Goal: Communication & Community: Answer question/provide support

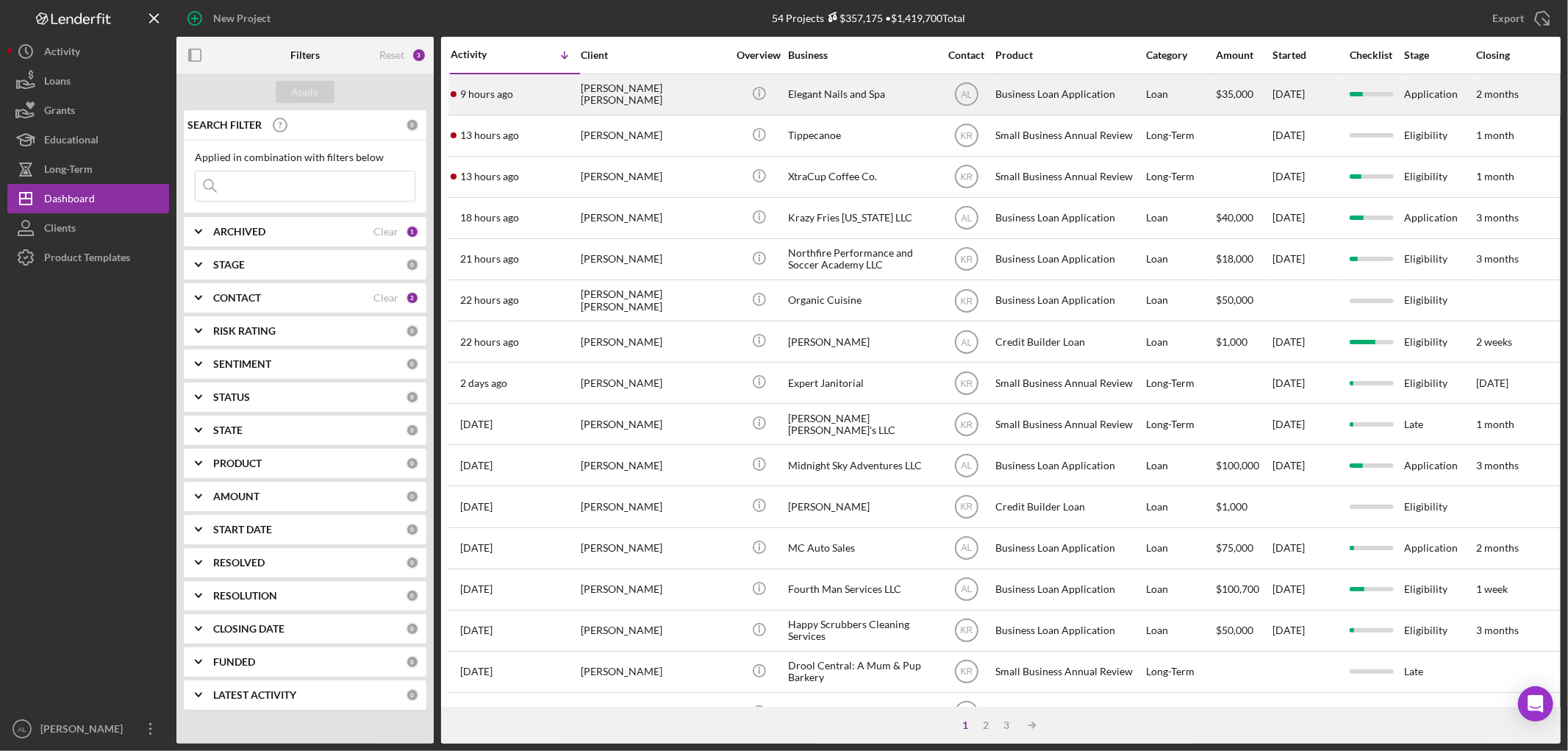
click at [604, 93] on div "[PERSON_NAME] [PERSON_NAME]" at bounding box center [654, 94] width 147 height 39
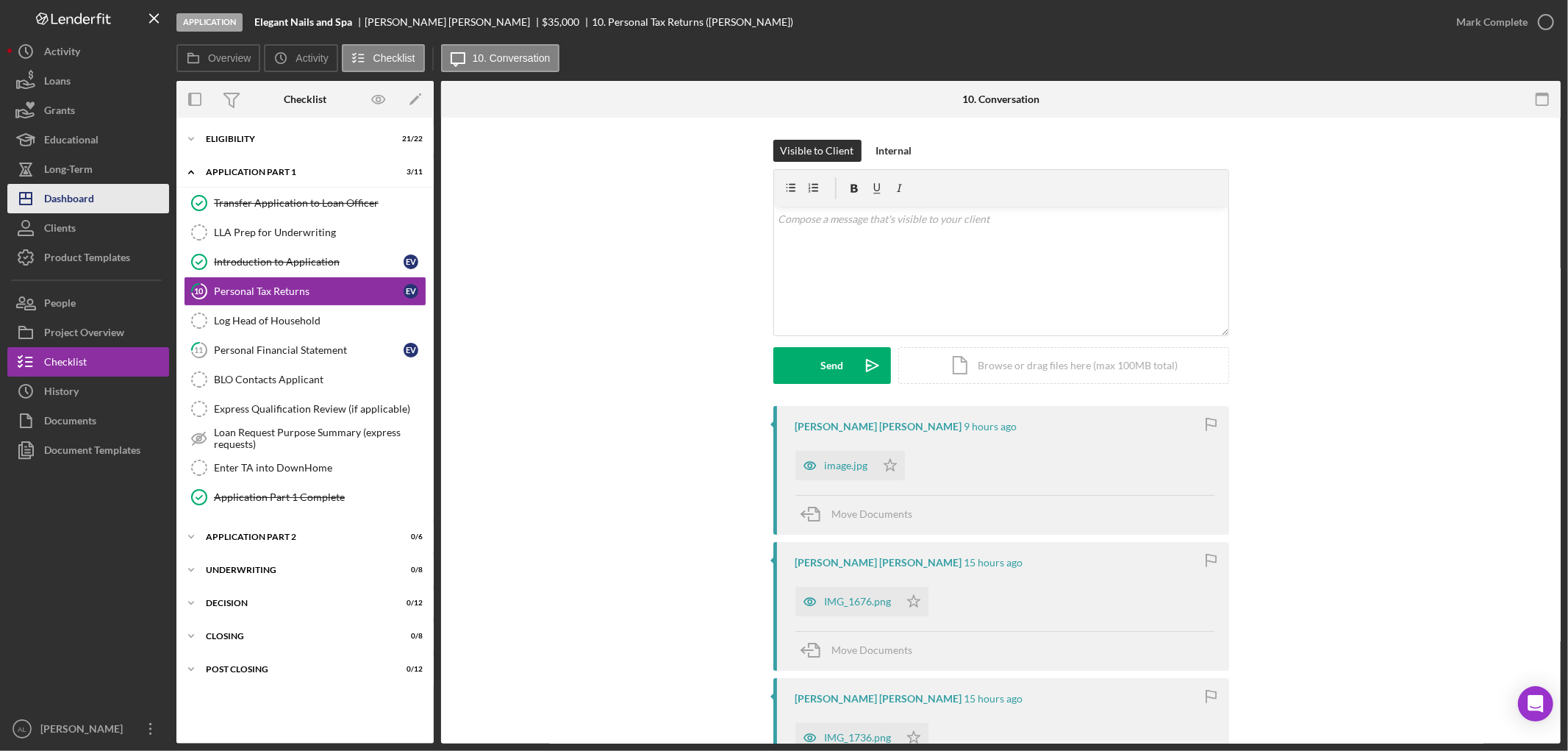
click at [114, 210] on button "Icon/Dashboard Dashboard" at bounding box center [87, 198] width 161 height 29
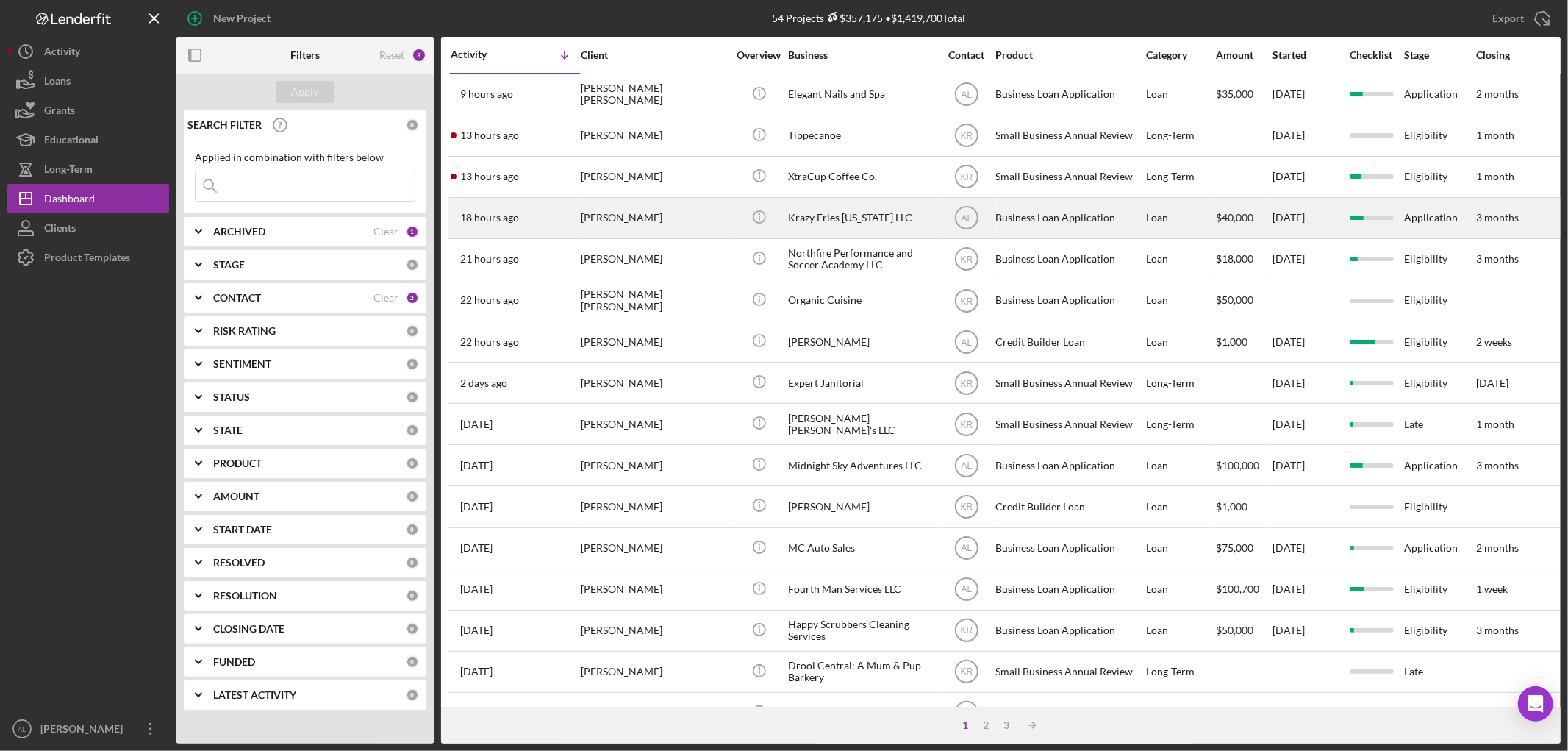
click at [673, 232] on div "[PERSON_NAME]" at bounding box center [654, 218] width 147 height 39
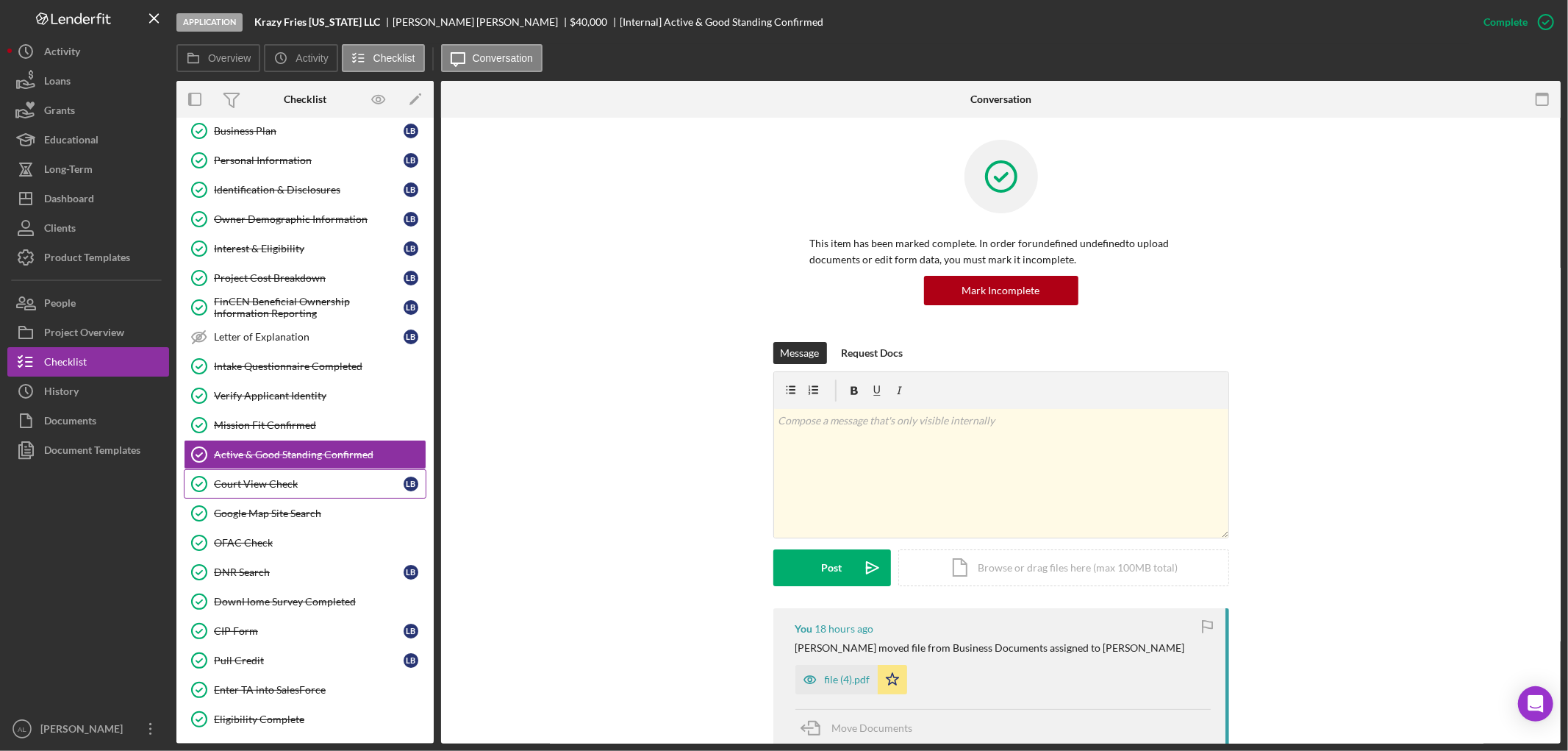
scroll to position [245, 0]
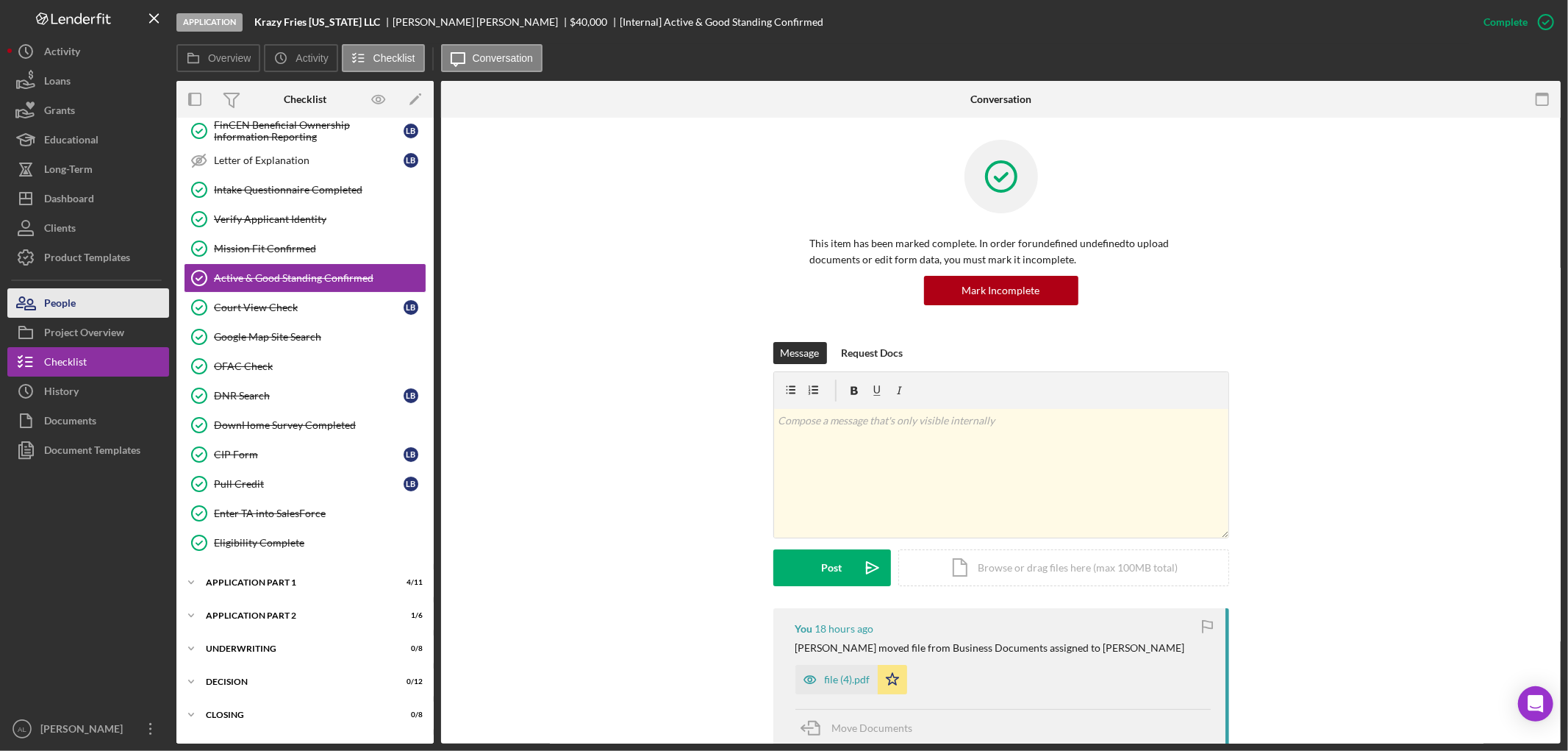
click at [111, 305] on button "People" at bounding box center [87, 302] width 161 height 29
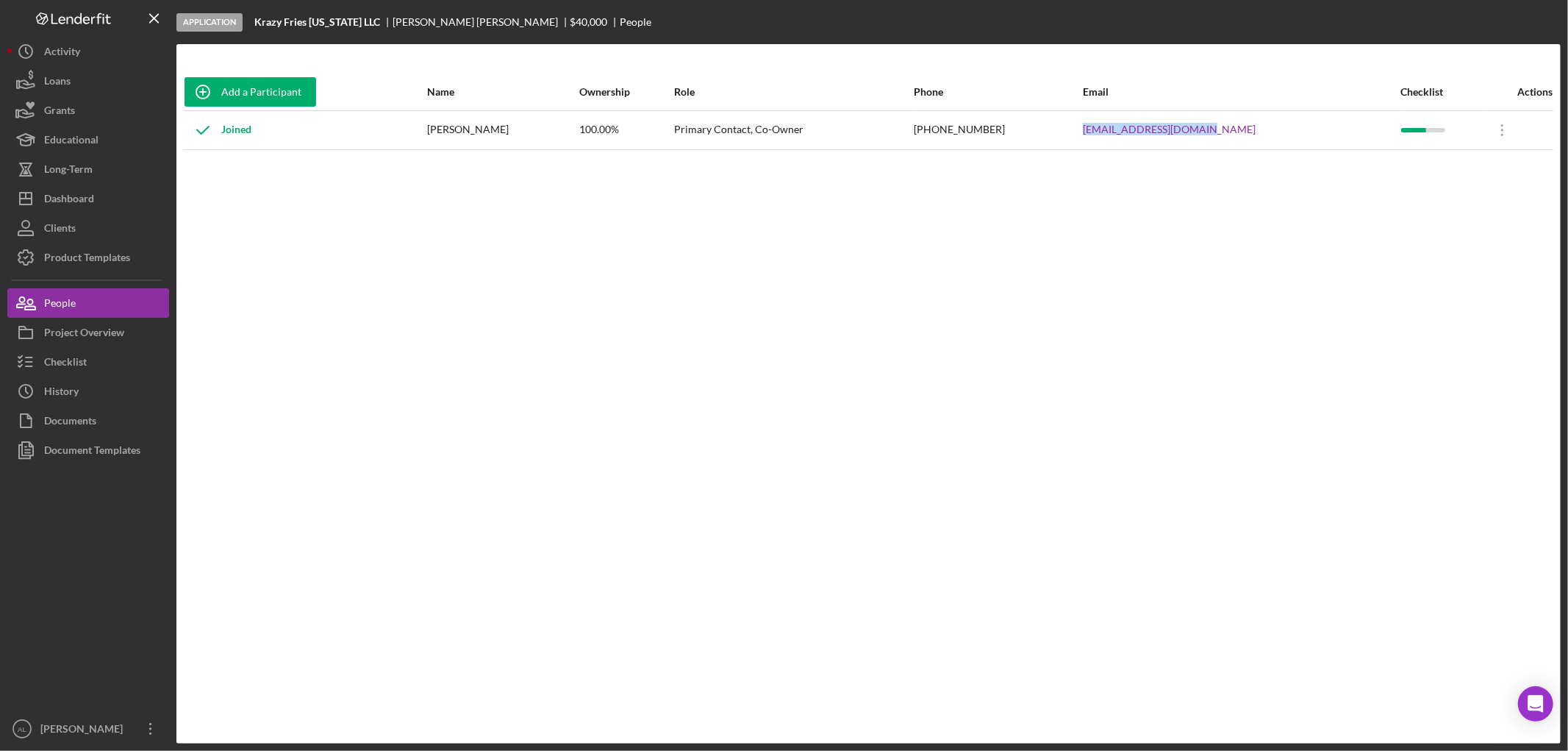
drag, startPoint x: 1255, startPoint y: 134, endPoint x: 1129, endPoint y: 135, distance: 126.0
click at [1129, 135] on tr "Joined [PERSON_NAME] 100.00% Primary Contact, Co-Owner [PHONE_NUMBER] [EMAIL_AD…" at bounding box center [868, 130] width 1369 height 39
copy tr "[EMAIL_ADDRESS][DOMAIN_NAME]"
click at [100, 210] on button "Icon/Dashboard Dashboard" at bounding box center [87, 198] width 161 height 29
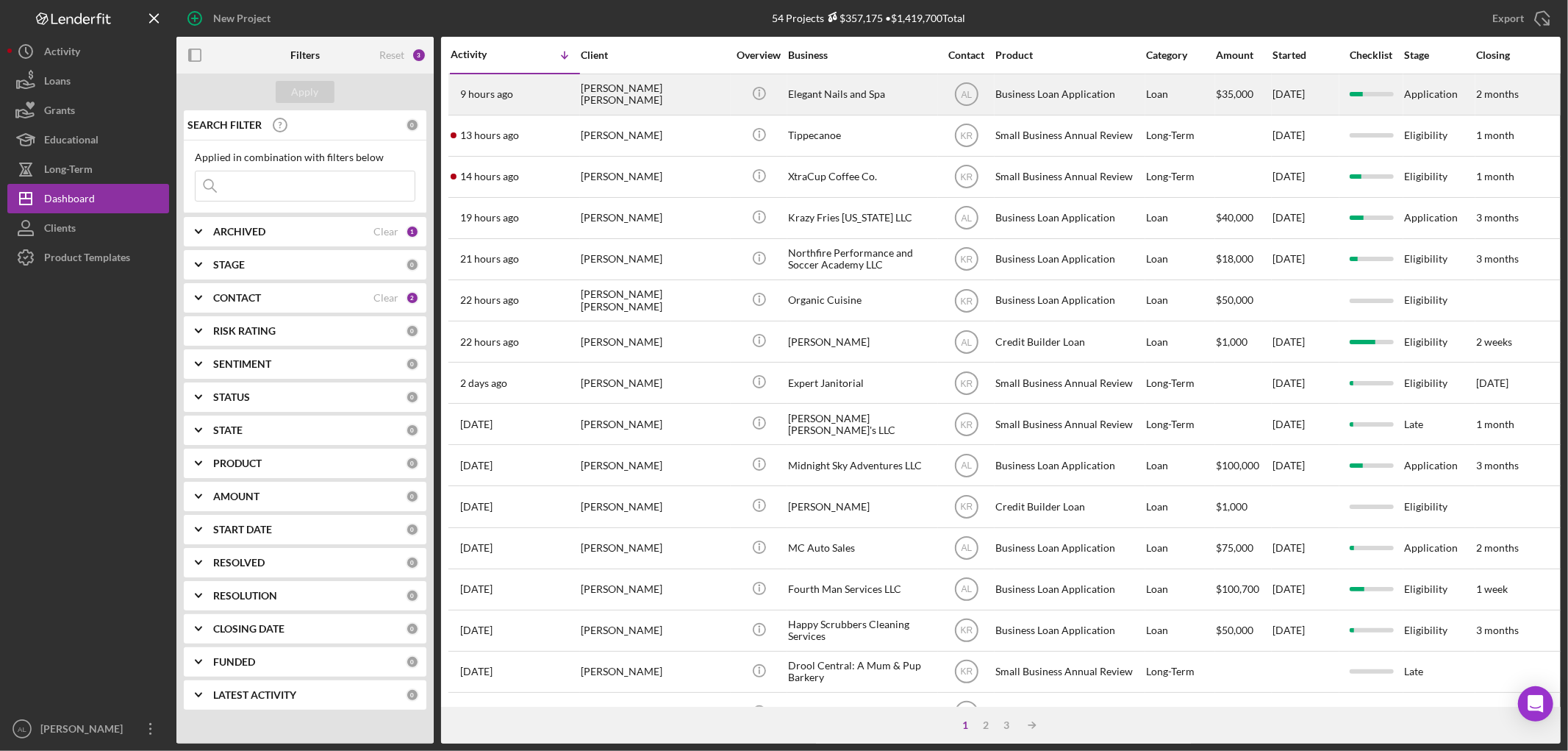
click at [656, 91] on div "[PERSON_NAME] [PERSON_NAME]" at bounding box center [654, 94] width 147 height 39
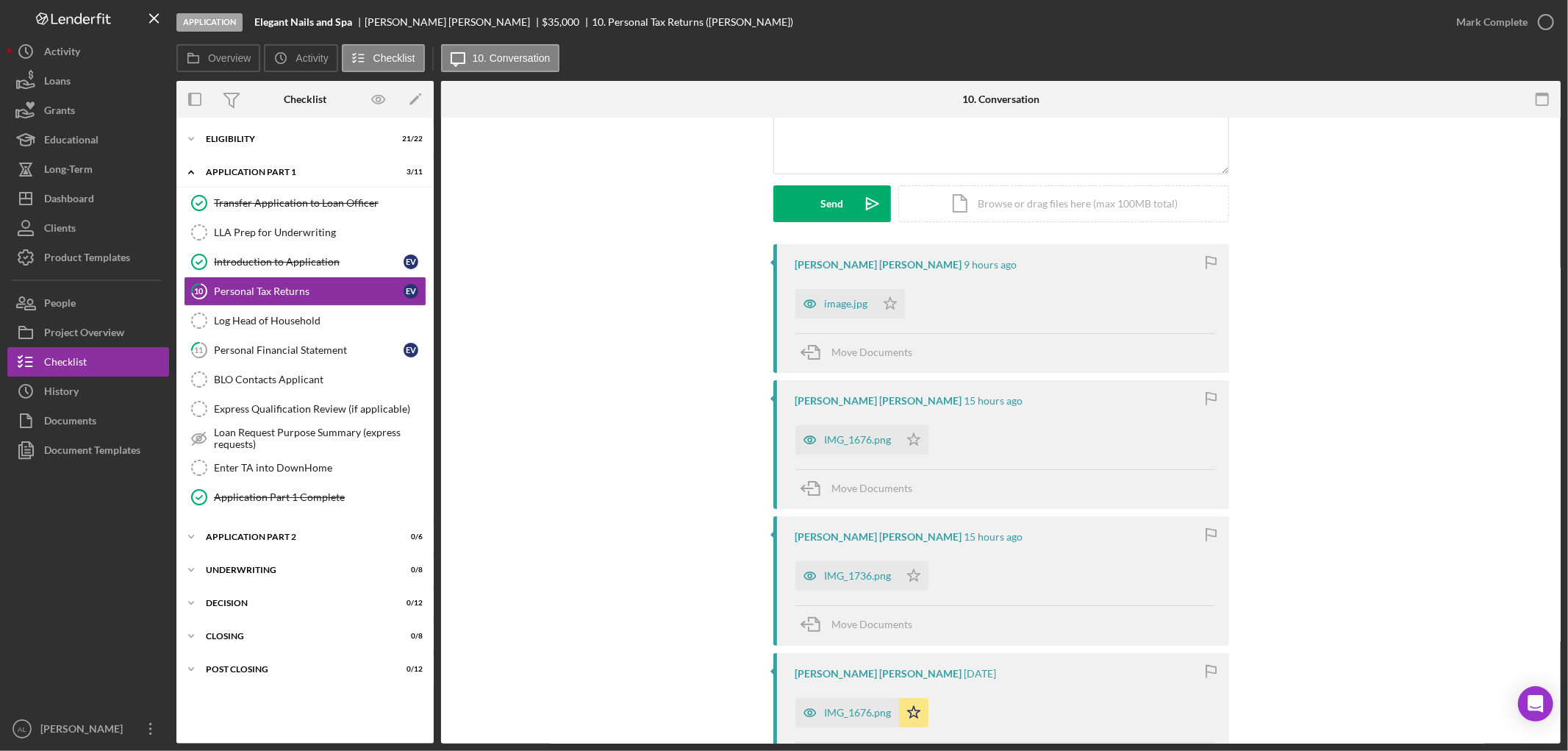
scroll to position [163, 0]
click at [843, 297] on div "image.jpg" at bounding box center [846, 302] width 44 height 12
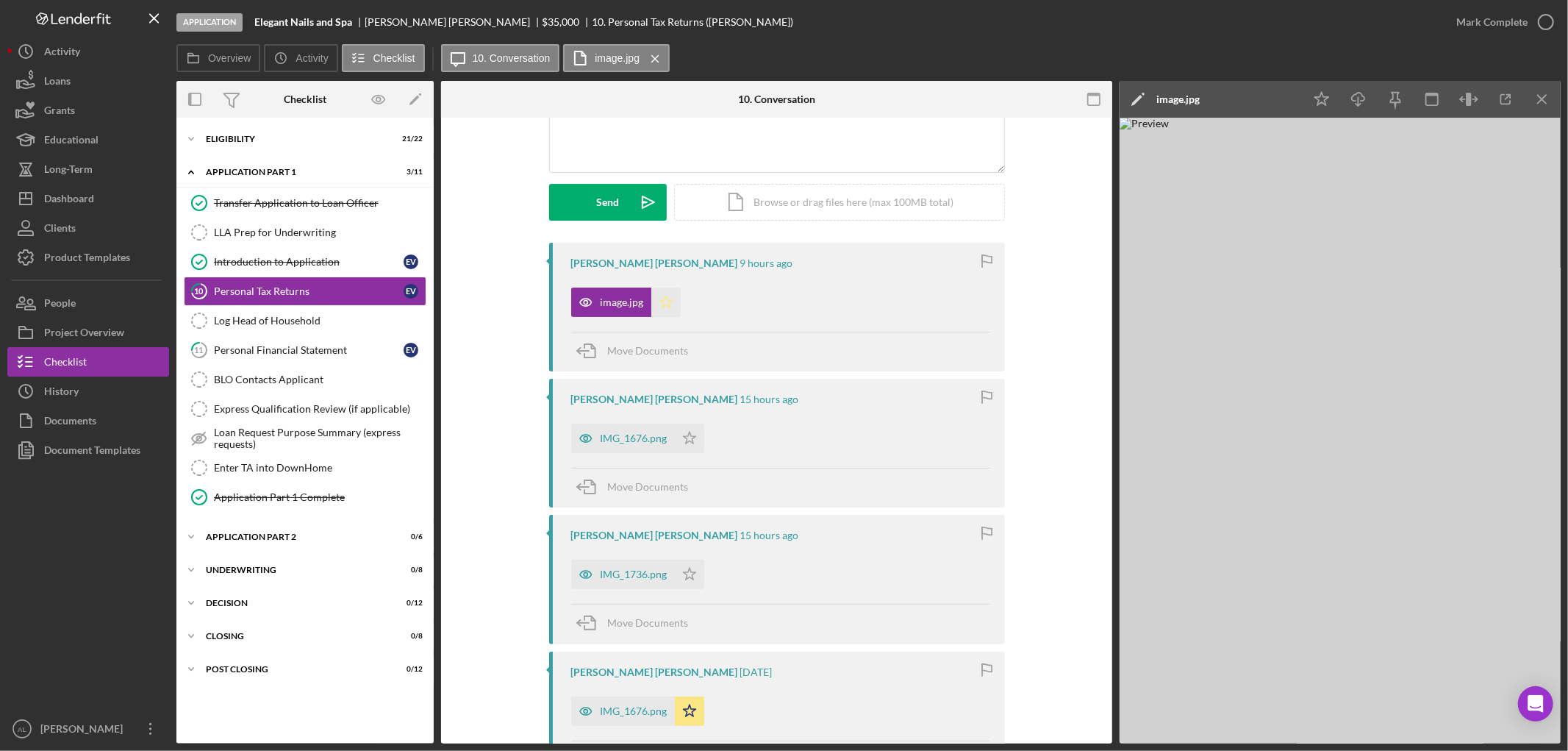
click at [658, 302] on icon "Icon/Star" at bounding box center [666, 302] width 29 height 29
click at [622, 451] on div "IMG_1676.png" at bounding box center [623, 438] width 103 height 29
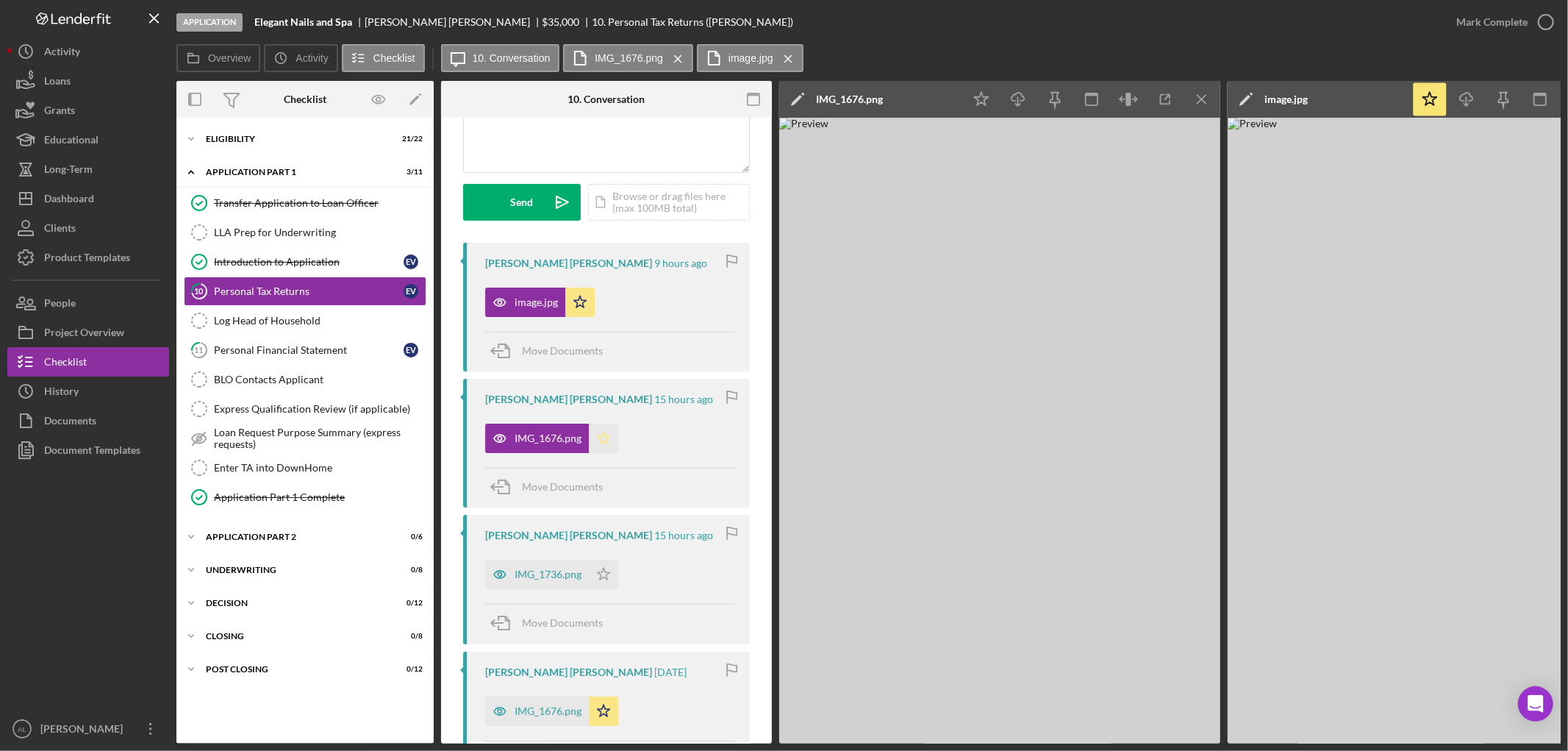
click at [604, 435] on polygon "button" at bounding box center [604, 438] width 13 height 12
click at [548, 577] on div "IMG_1736.png" at bounding box center [548, 574] width 67 height 12
click at [606, 577] on polygon "button" at bounding box center [604, 574] width 13 height 12
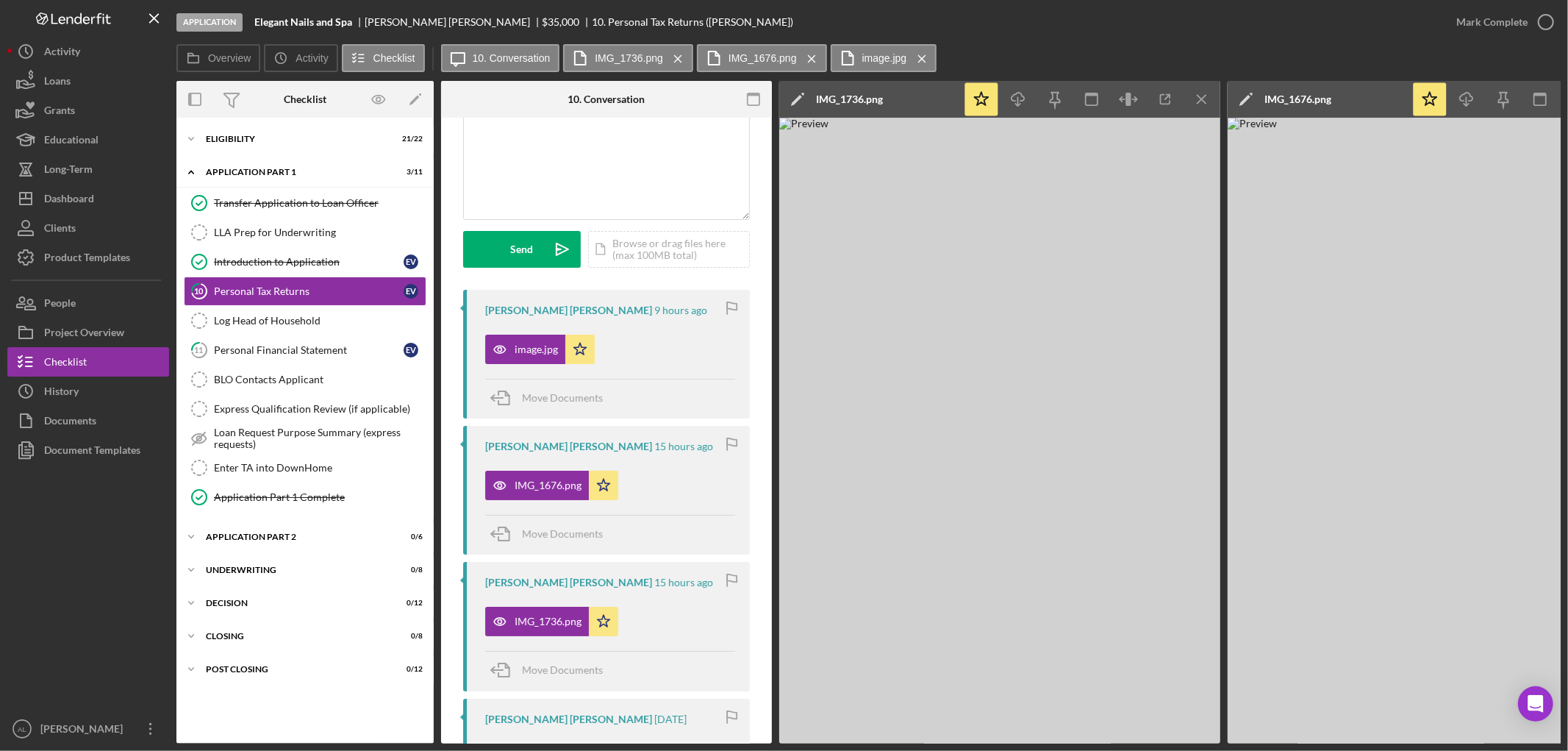
scroll to position [0, 0]
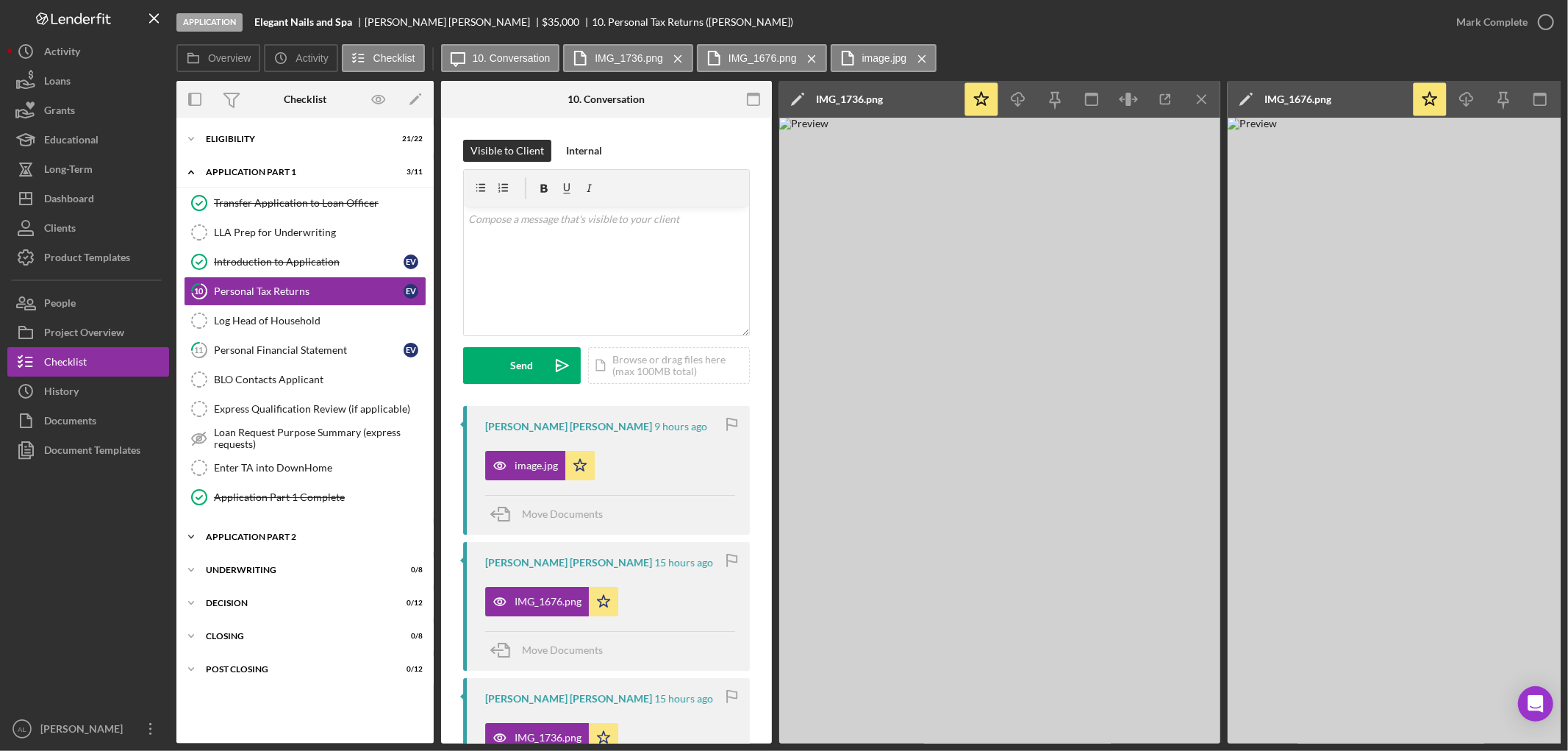
click at [320, 543] on div "Icon/Expander Application Part 2 0 / 6" at bounding box center [305, 536] width 258 height 29
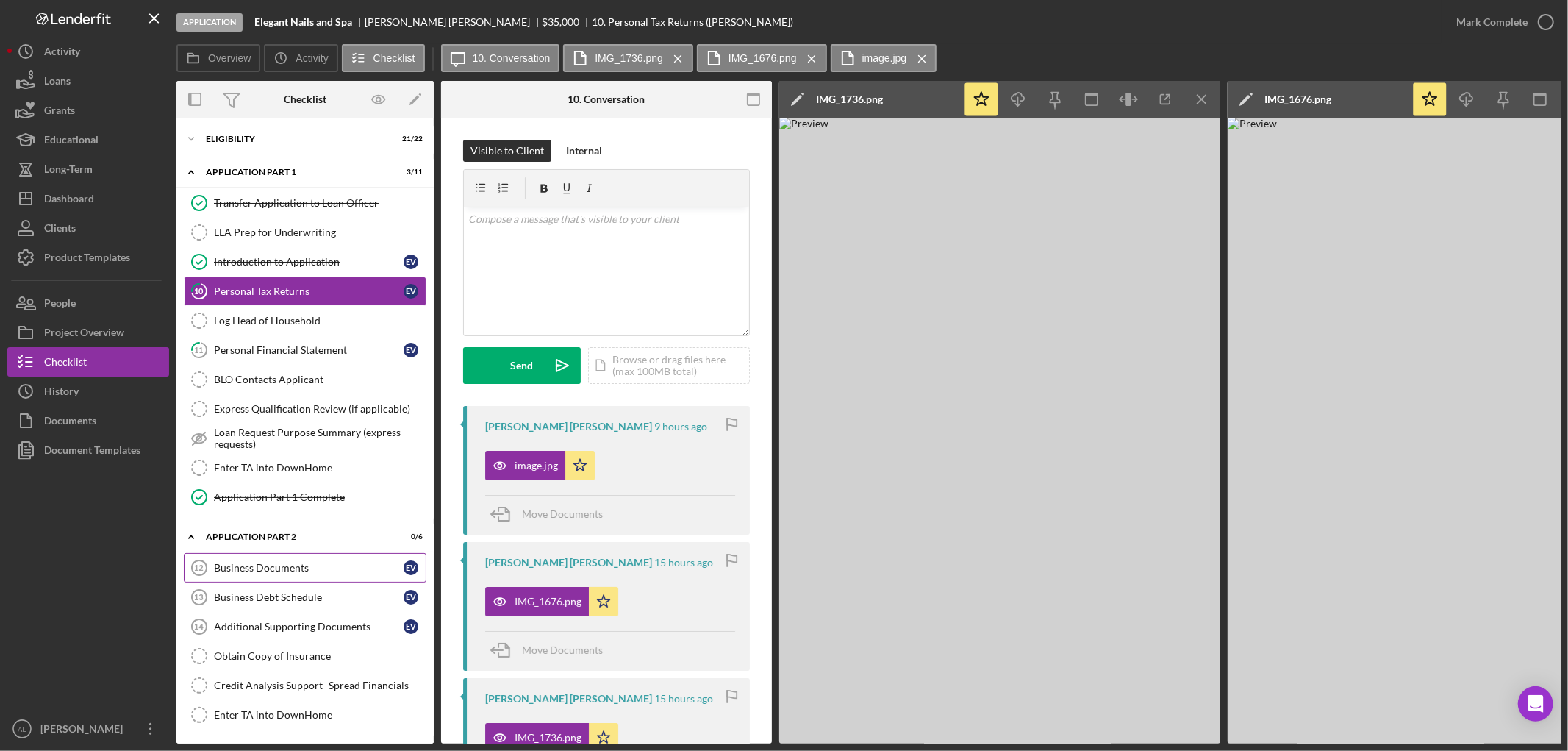
click at [312, 574] on div "Business Documents" at bounding box center [309, 567] width 190 height 12
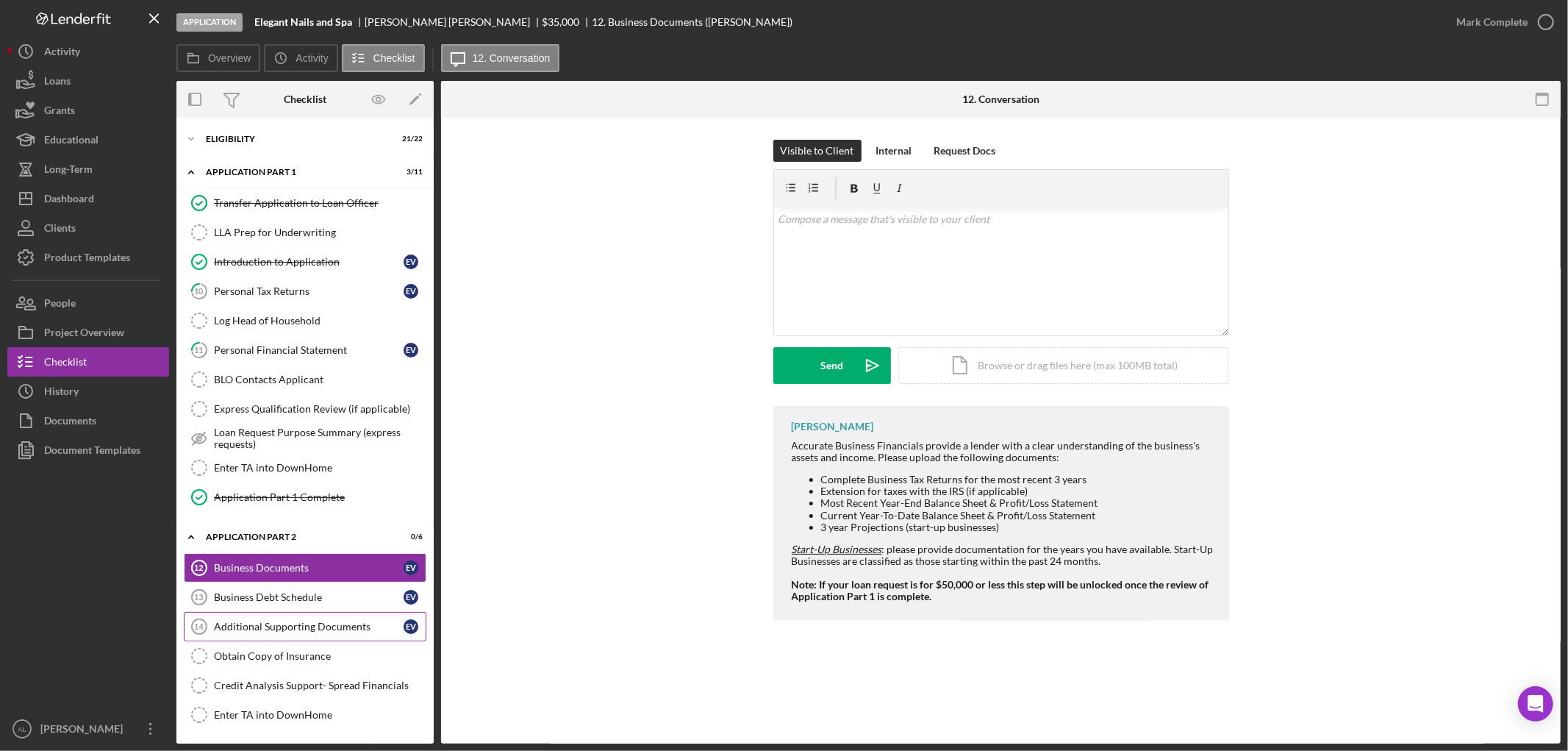
click at [292, 626] on div "Additional Supporting Documents" at bounding box center [309, 626] width 190 height 12
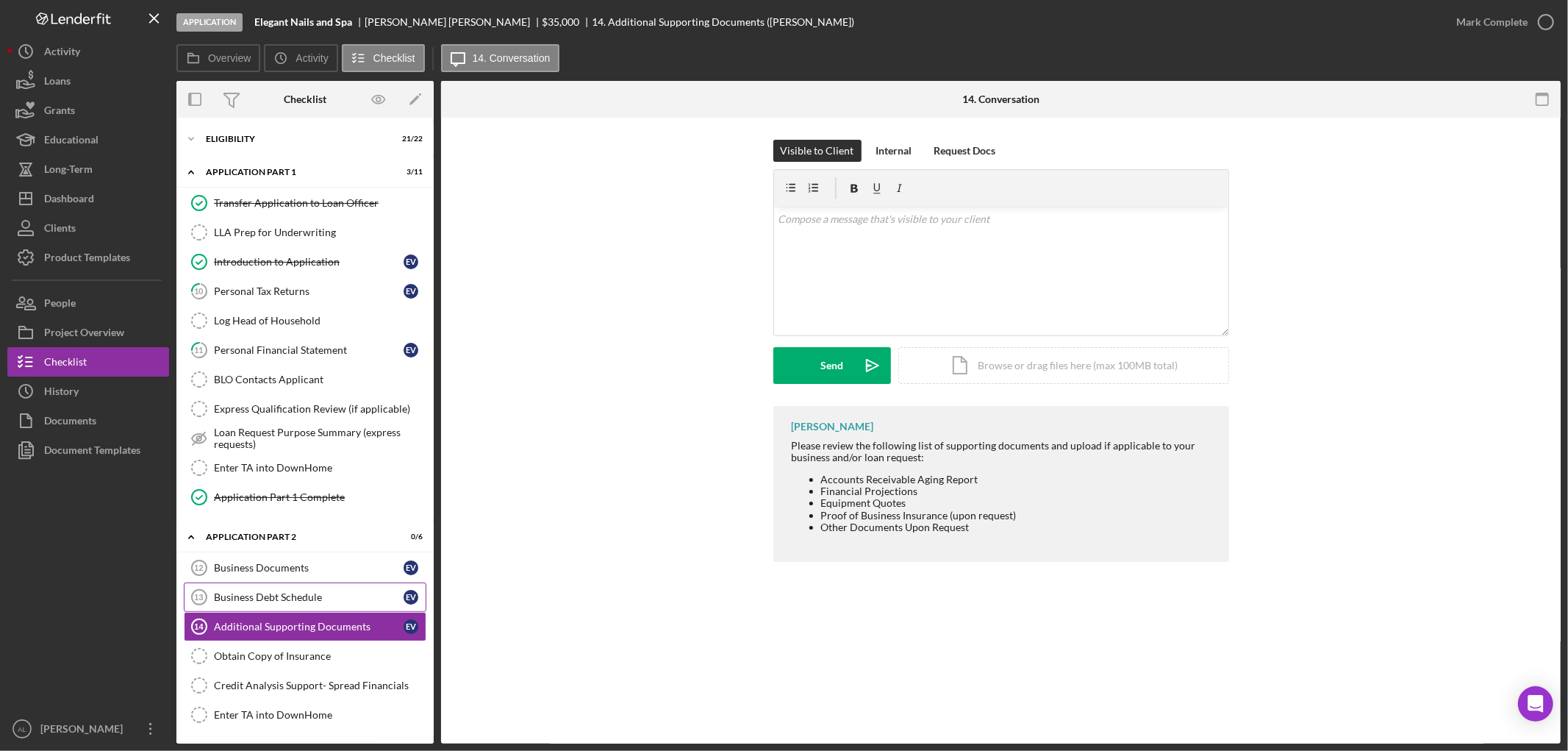
click at [309, 586] on link "Business Debt Schedule 13 Business Debt Schedule E V" at bounding box center [305, 597] width 243 height 29
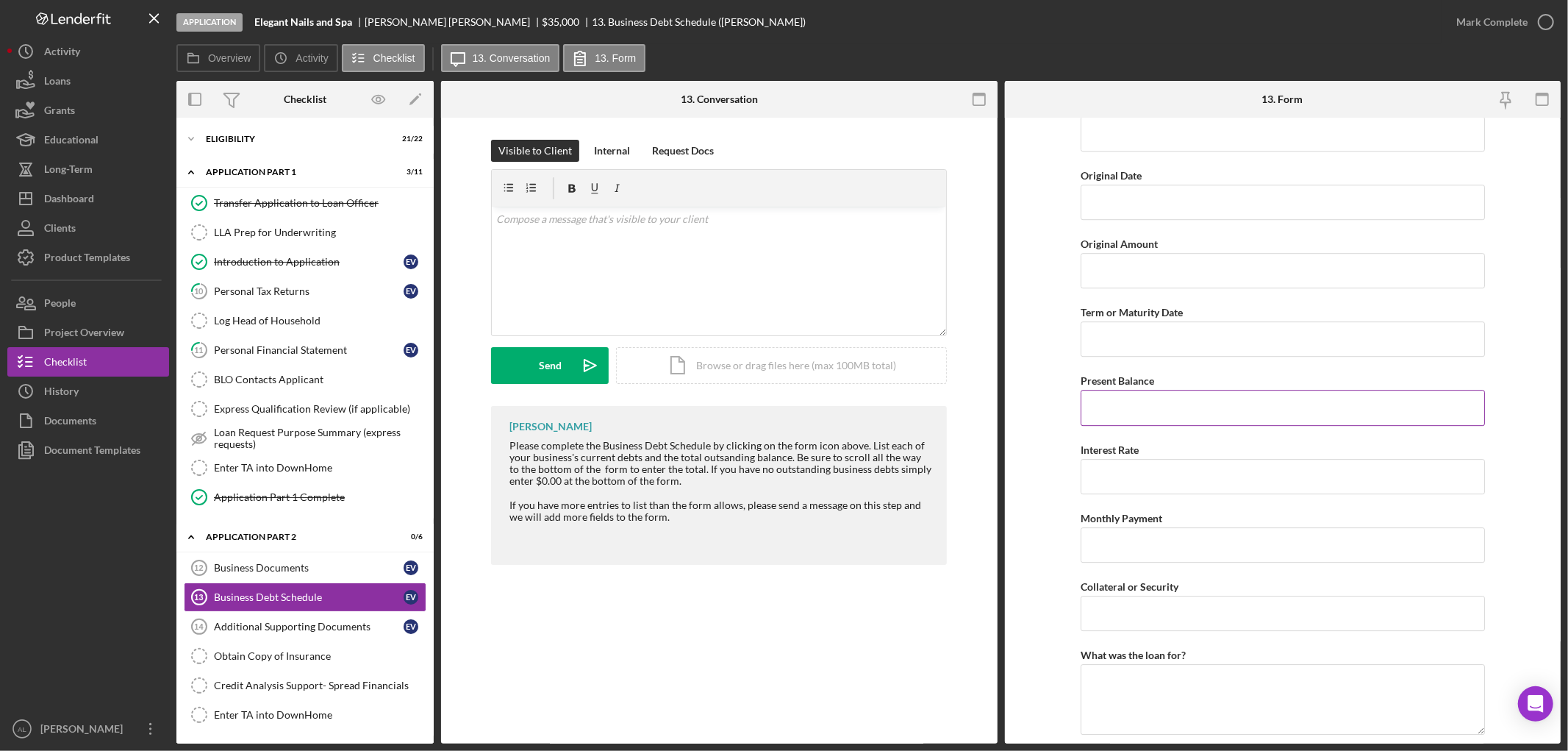
scroll to position [3837, 0]
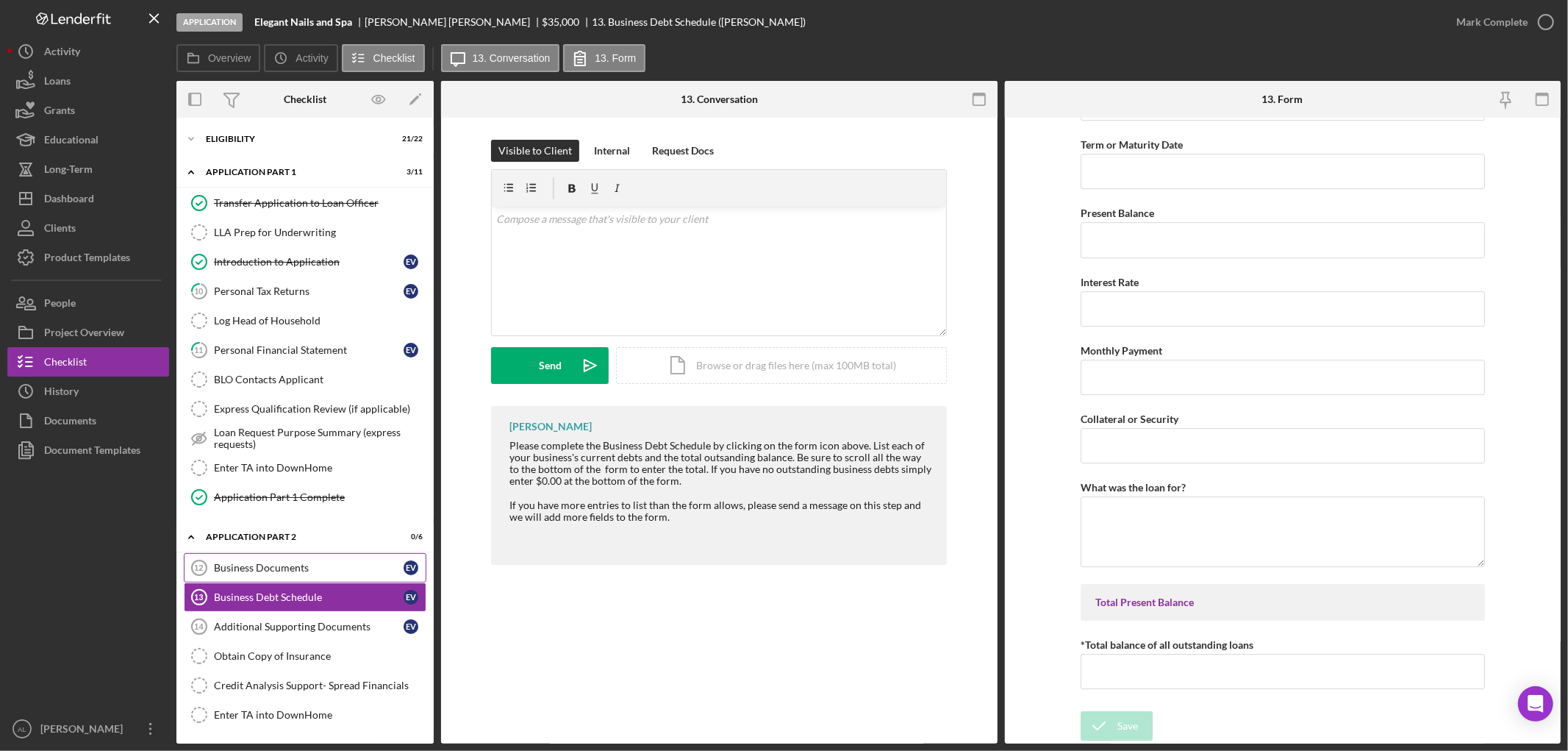
click at [317, 566] on div "Business Documents" at bounding box center [309, 567] width 190 height 12
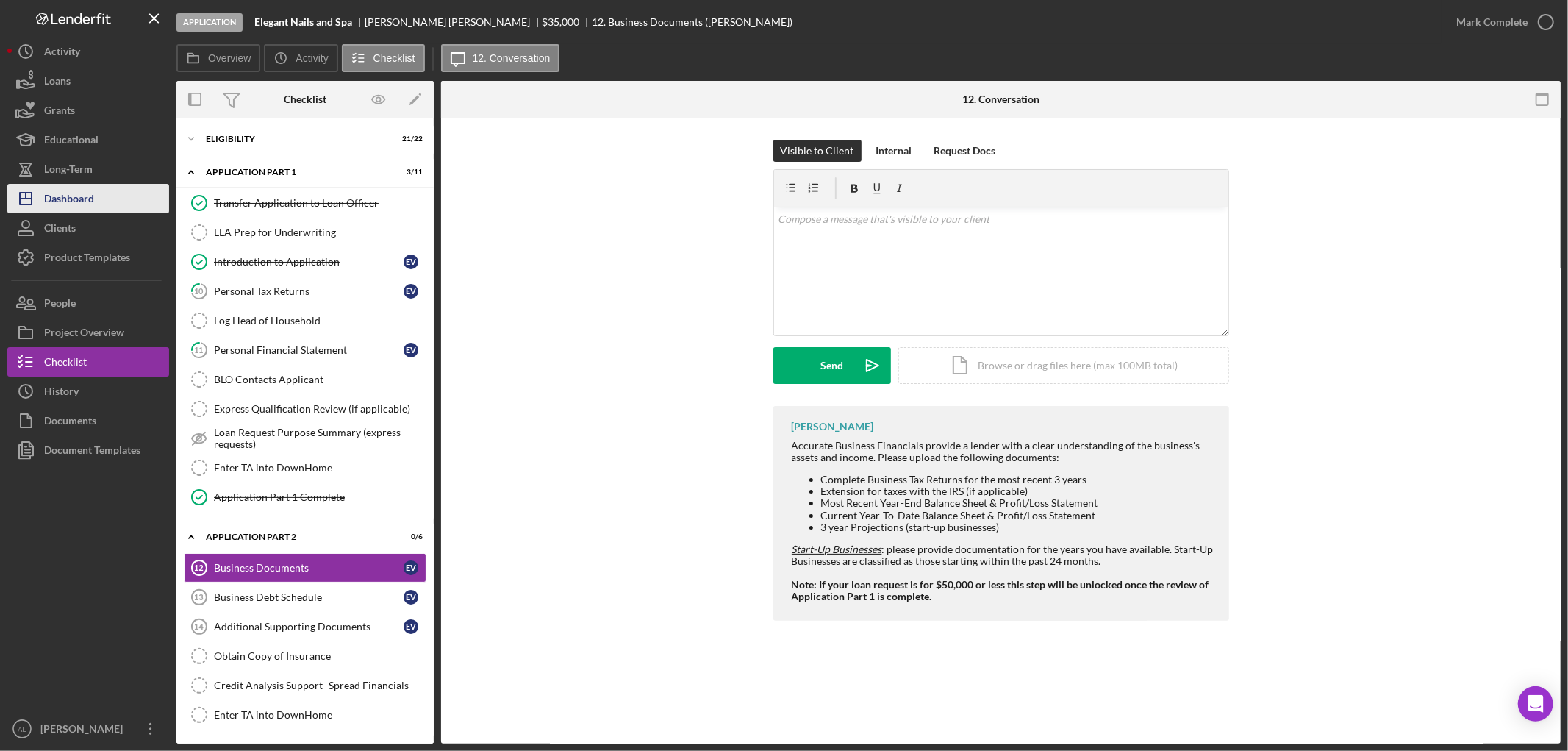
click at [103, 209] on button "Icon/Dashboard Dashboard" at bounding box center [87, 198] width 161 height 29
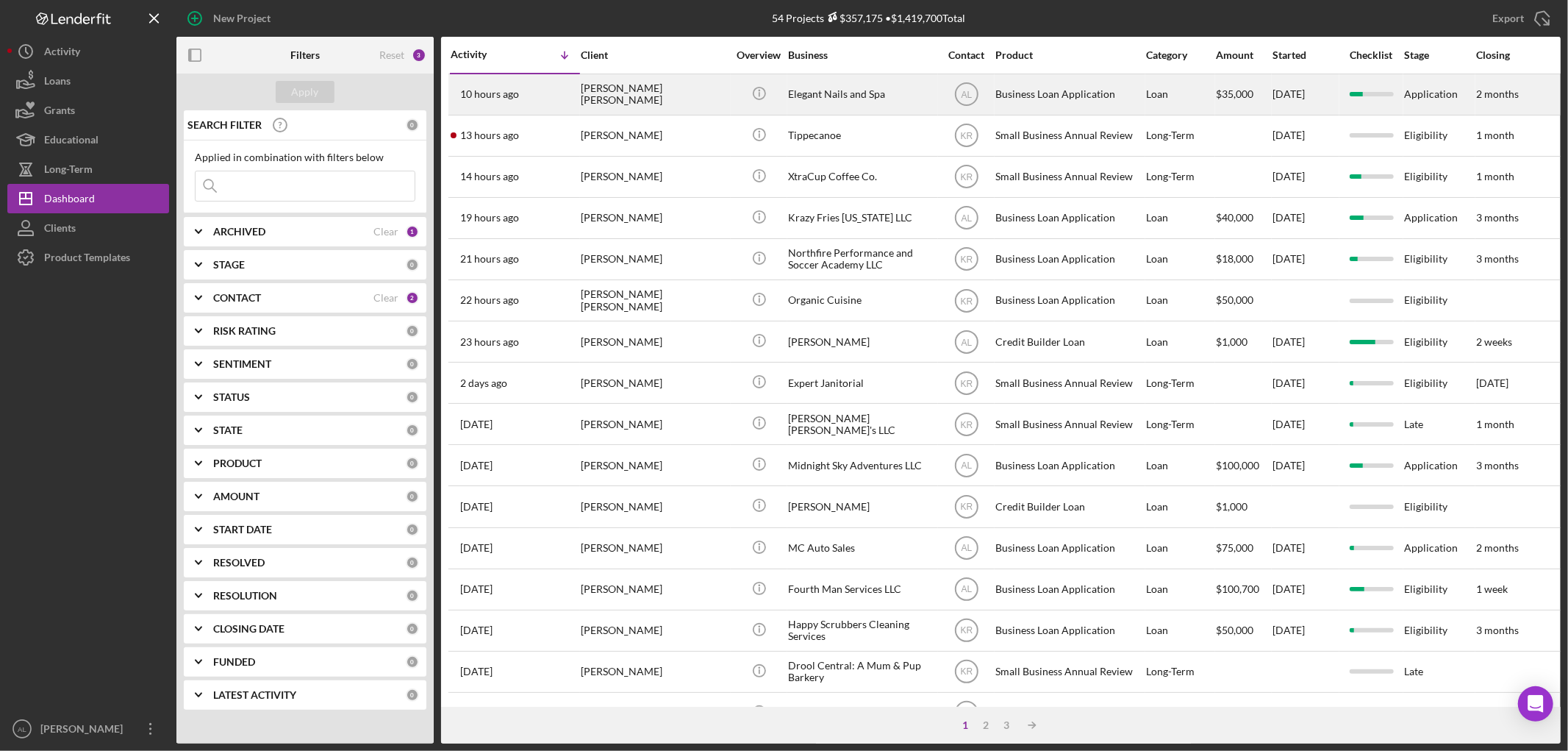
click at [634, 83] on div "[PERSON_NAME] [PERSON_NAME]" at bounding box center [654, 94] width 147 height 39
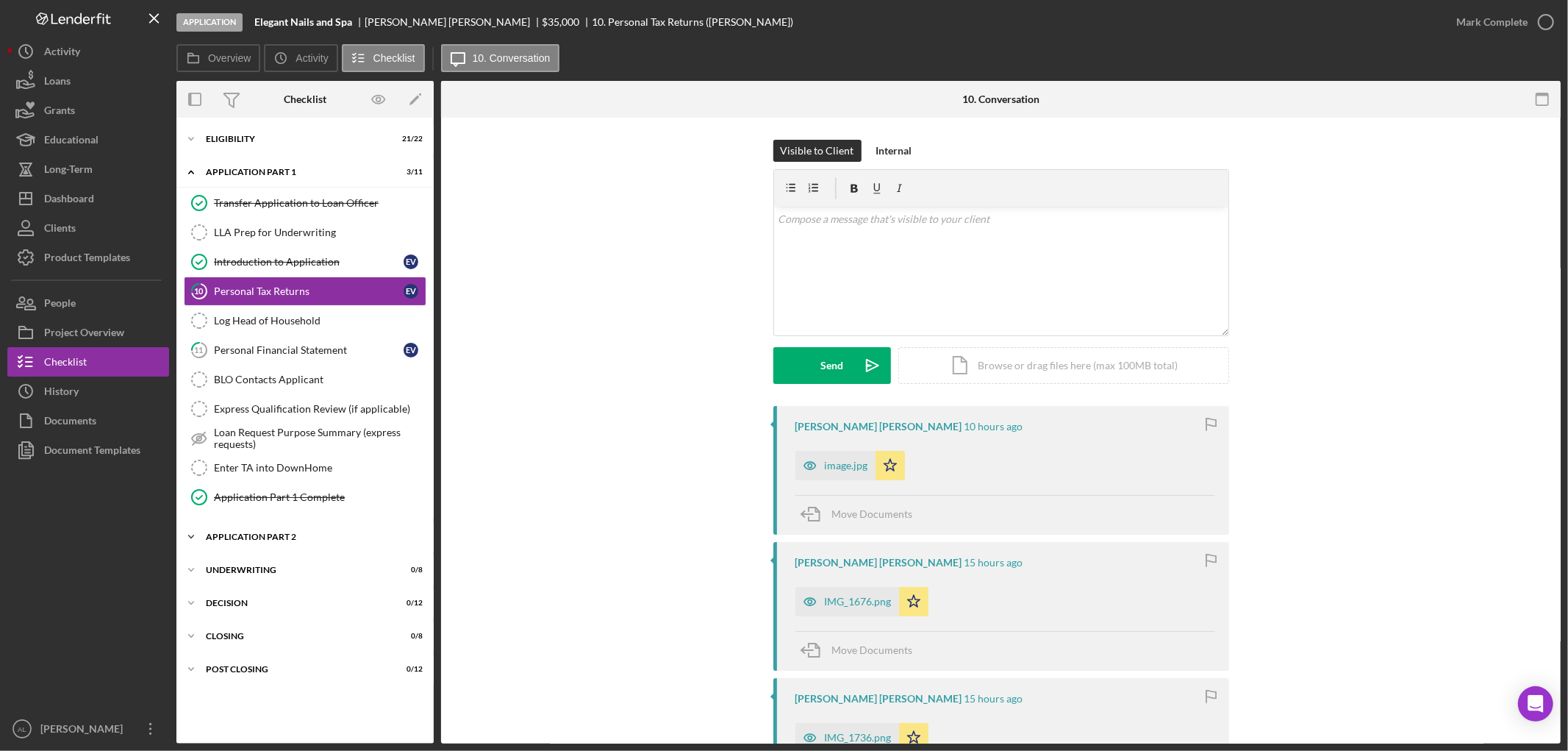
click at [268, 541] on div "Application Part 2" at bounding box center [311, 536] width 210 height 9
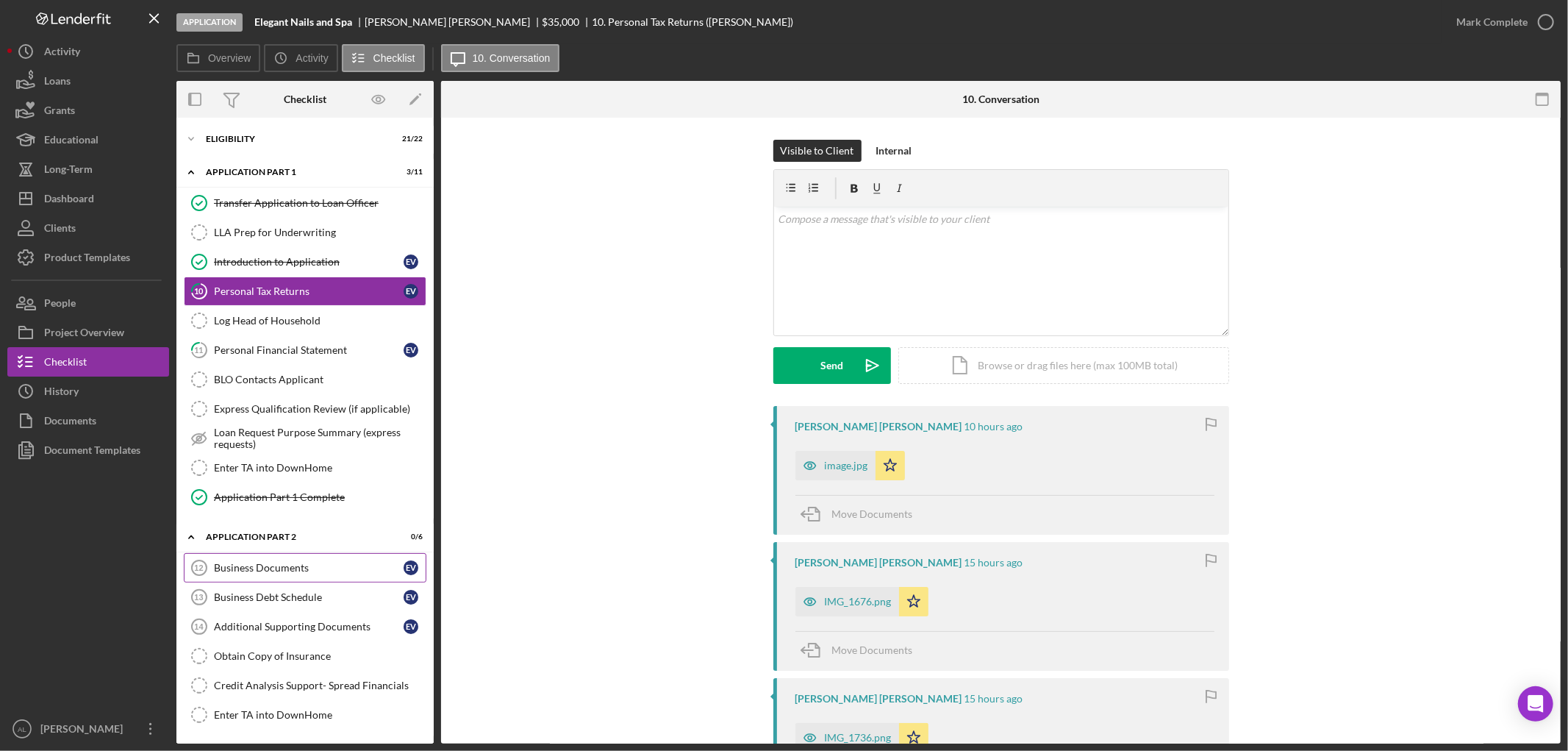
click at [288, 563] on div "Business Documents" at bounding box center [309, 567] width 190 height 12
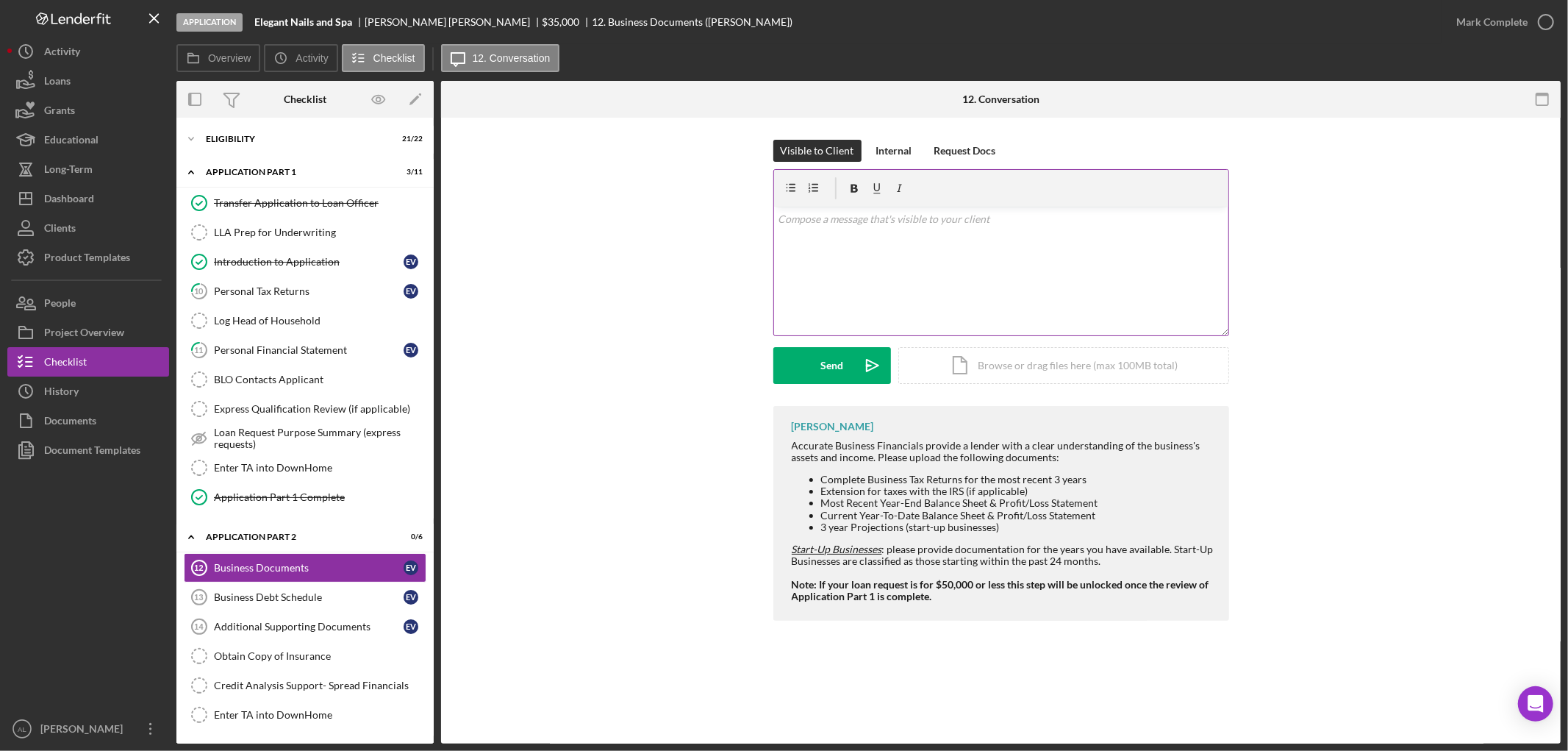
click at [1008, 259] on div "v Color teal Color pink Remove color Add row above Add row below Add column bef…" at bounding box center [1001, 271] width 454 height 129
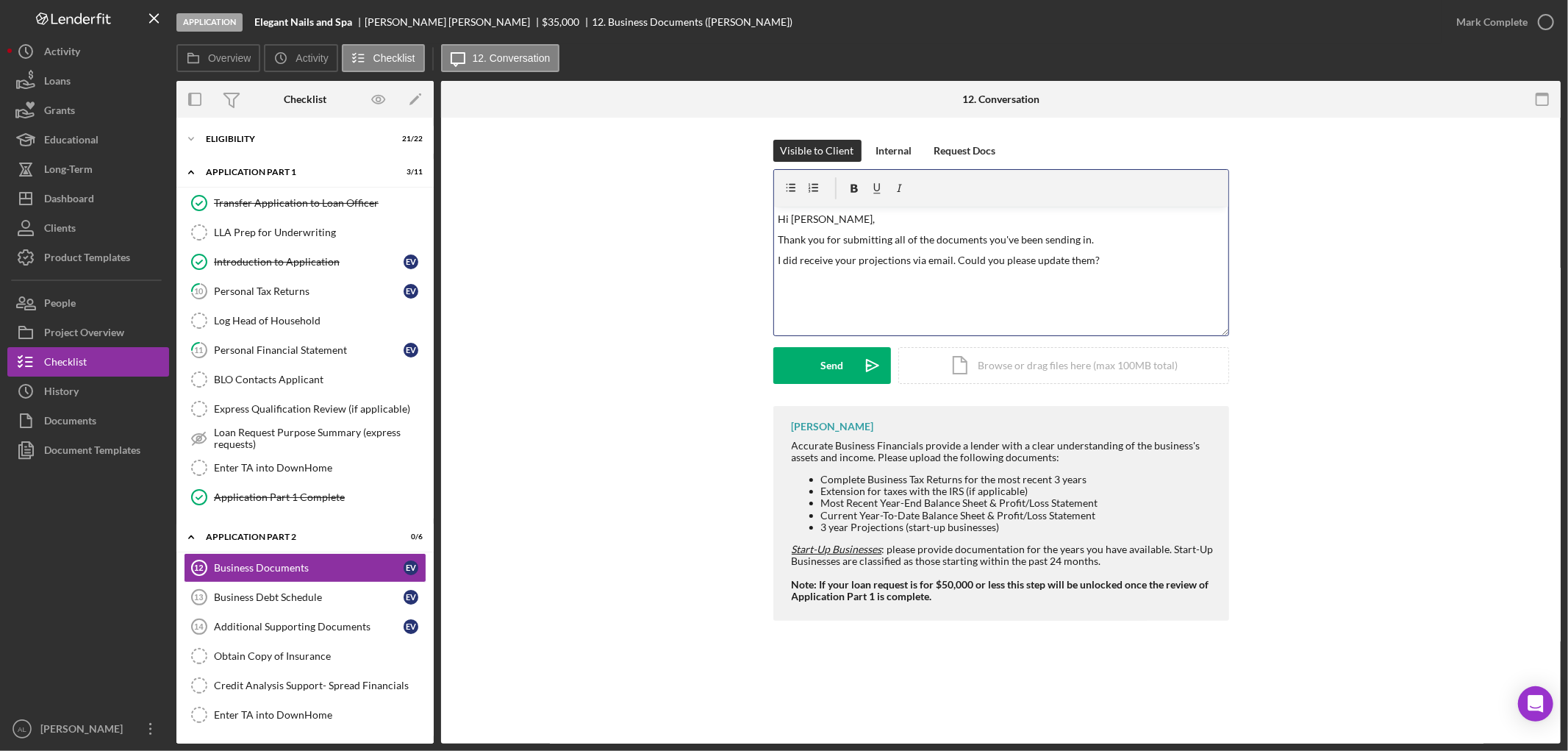
click at [946, 255] on p "I did receive your projections via email. Could you please update them?" at bounding box center [1000, 260] width 446 height 16
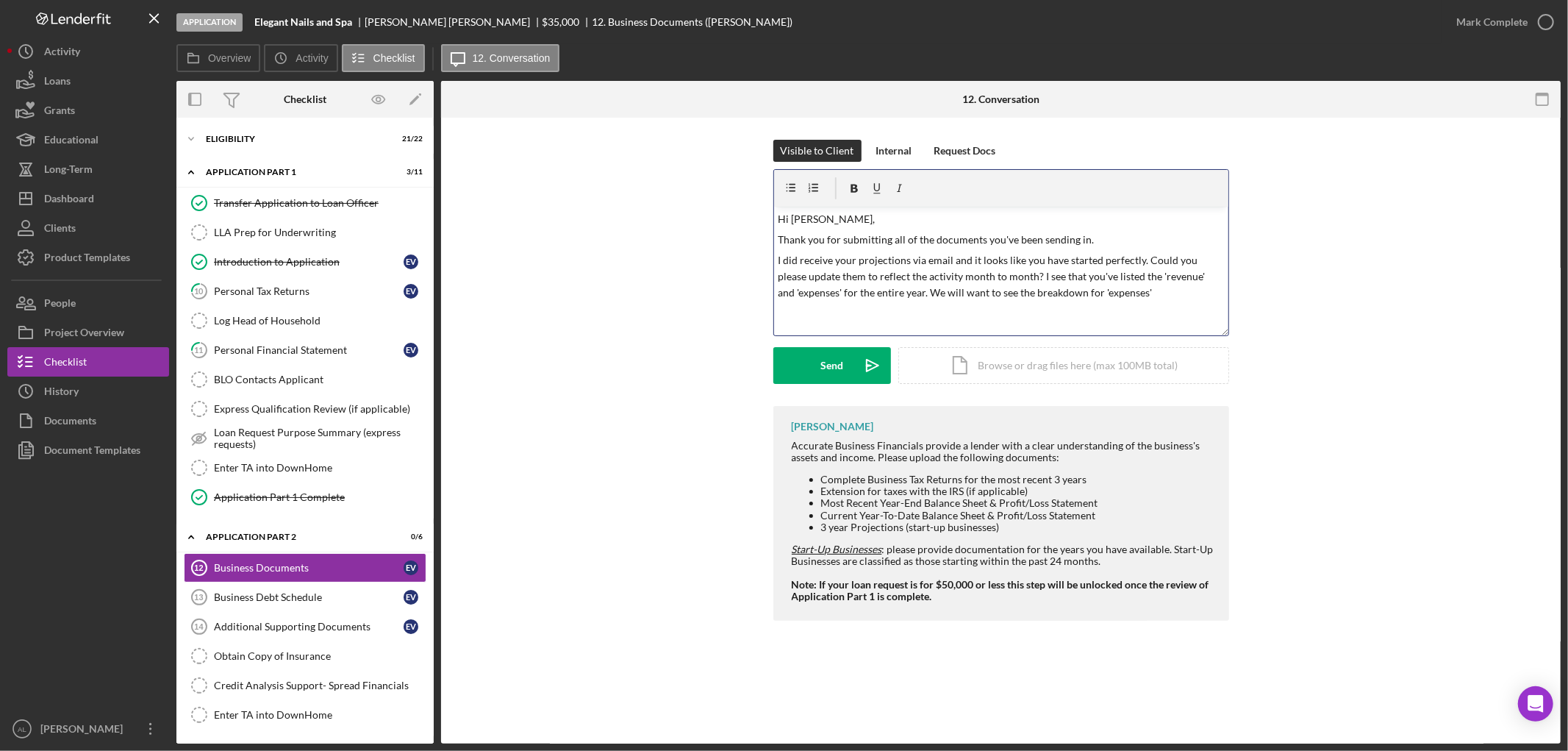
click at [796, 296] on p "I did receive your projections via email and it looks like you have started per…" at bounding box center [1000, 277] width 446 height 49
click at [840, 290] on p "I did receive your projections via email and it looks like you have started per…" at bounding box center [1000, 277] width 446 height 49
click at [1165, 277] on p "I did receive your projections via email and it looks like you have started per…" at bounding box center [1000, 277] width 446 height 49
click at [1196, 275] on p "I did receive your projections via email and it looks like you have started per…" at bounding box center [1000, 277] width 446 height 49
click at [1178, 289] on p "I did receive your projections via email and it looks like you have started per…" at bounding box center [1000, 277] width 446 height 49
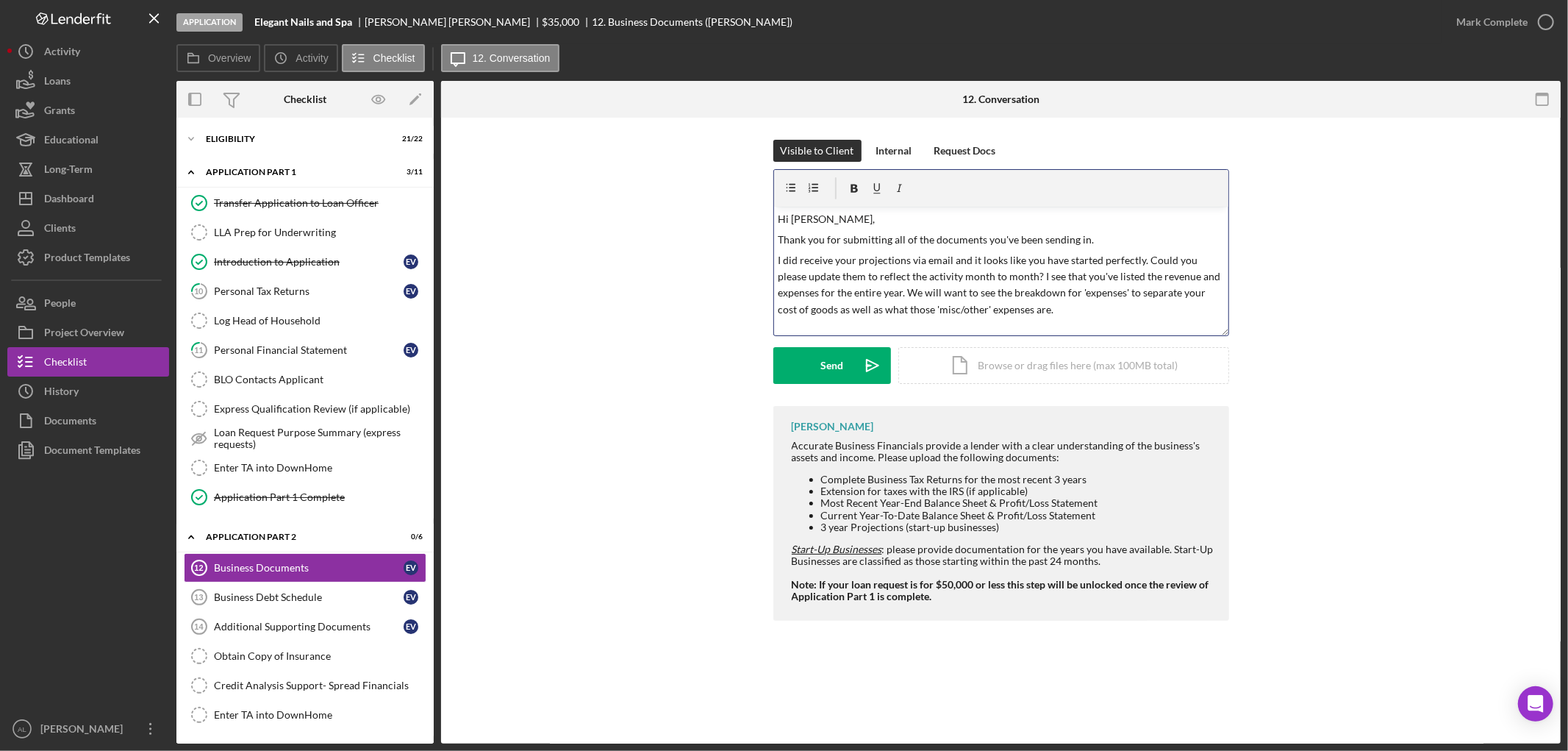
click at [1064, 295] on p "I did receive your projections via email and it looks like you have started per…" at bounding box center [1000, 285] width 446 height 66
click at [1073, 305] on p "I did receive your projections via email and it looks like you have started per…" at bounding box center [1000, 285] width 446 height 66
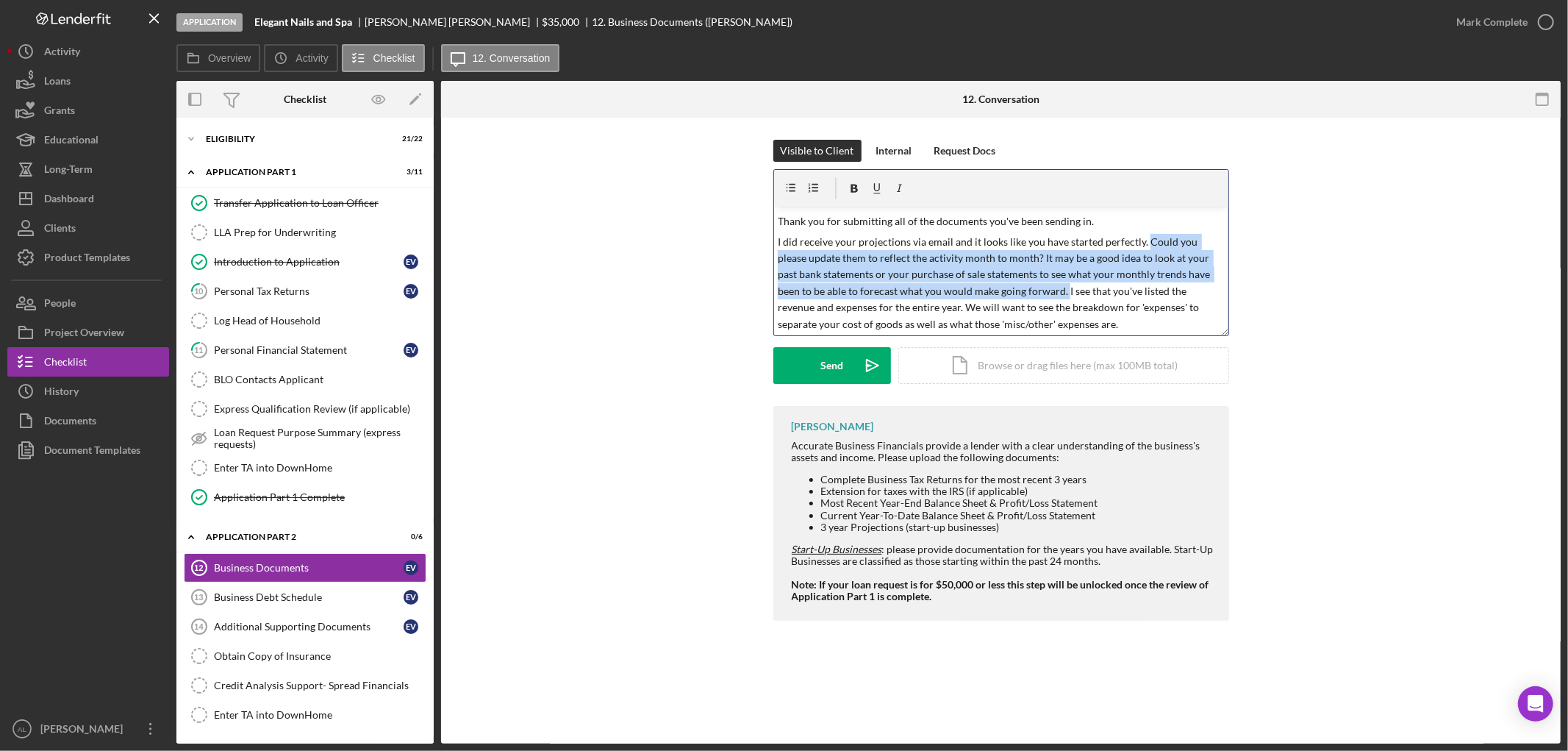
drag, startPoint x: 1144, startPoint y: 233, endPoint x: 1165, endPoint y: 274, distance: 46.1
click at [1066, 291] on p "I did receive your projections via email and it looks like you have started per…" at bounding box center [1000, 283] width 446 height 99
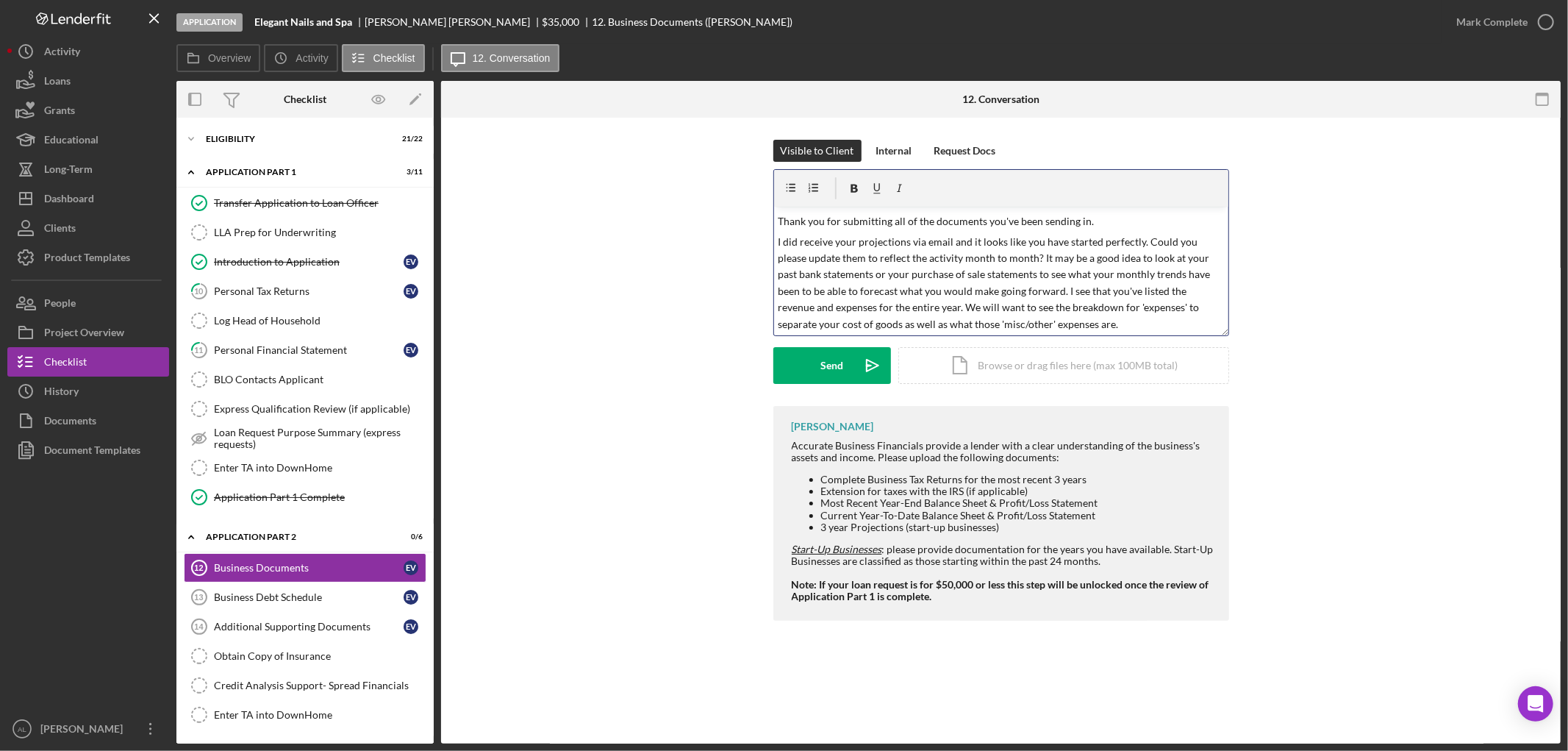
scroll to position [0, 0]
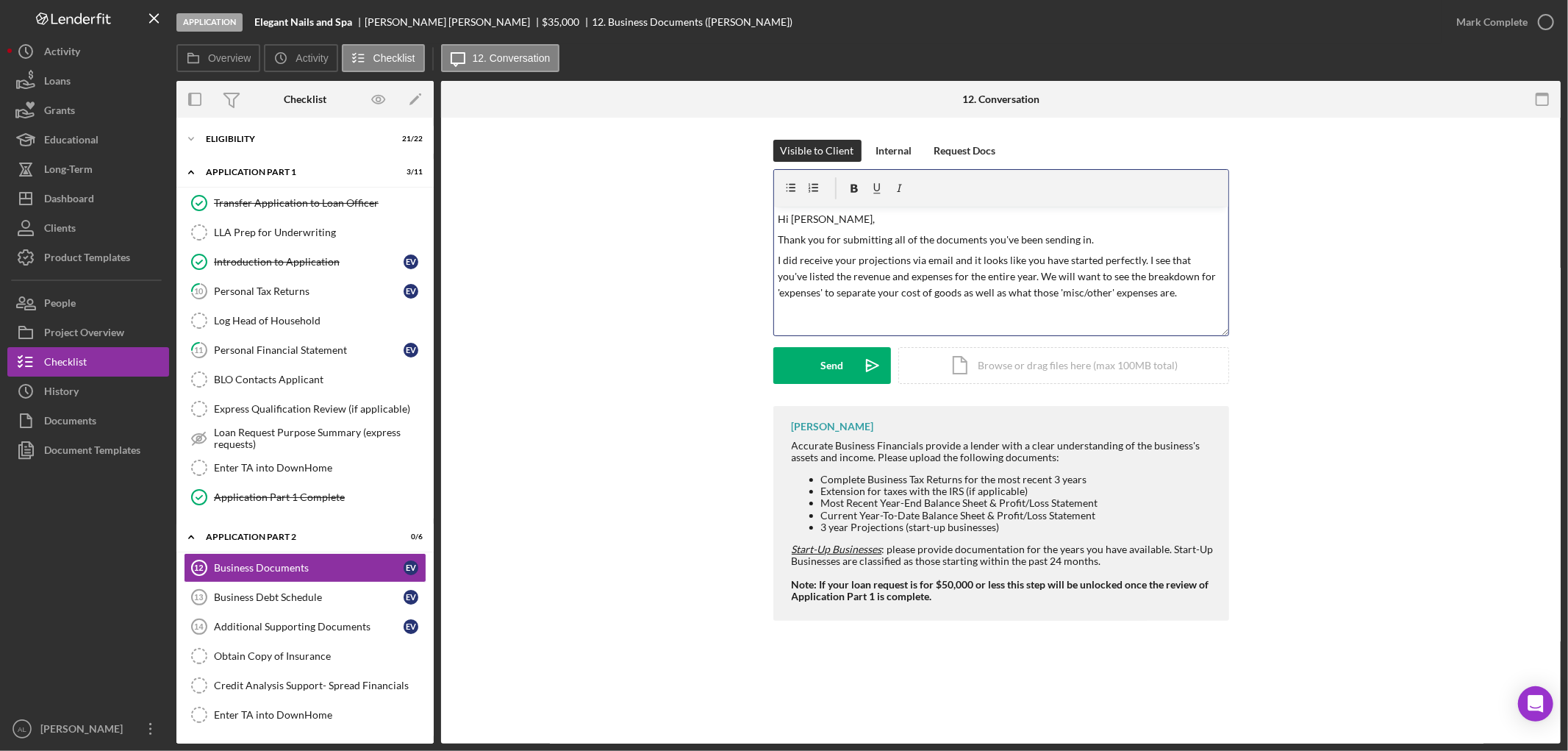
click at [1180, 293] on p "I did receive your projections via email and it looks like you have started per…" at bounding box center [1000, 277] width 446 height 49
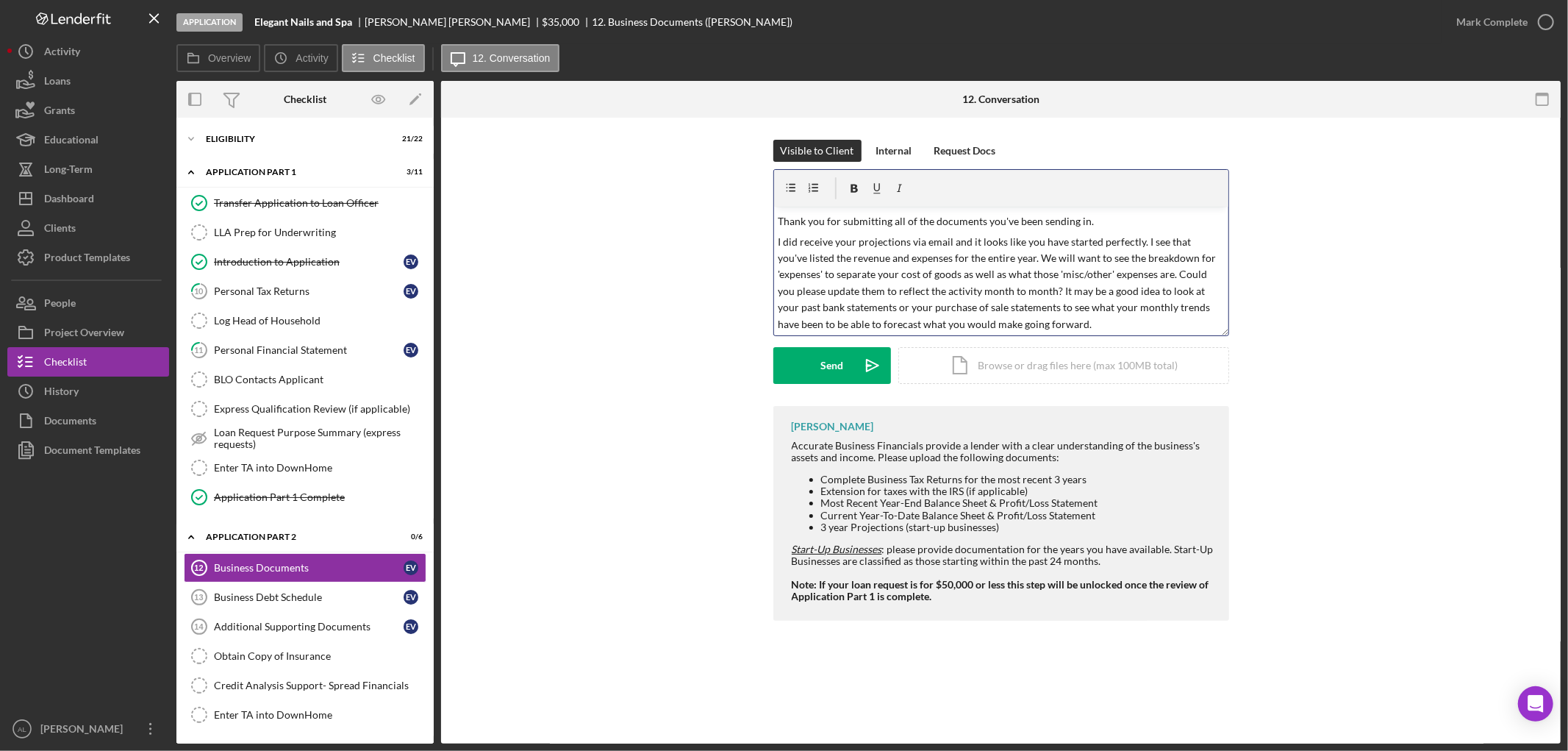
scroll to position [37, 0]
click at [1108, 307] on p "I did receive your projections via email and it looks like you have started per…" at bounding box center [1000, 265] width 446 height 99
click at [999, 329] on p "Please let me know if you have any questions." at bounding box center [1000, 323] width 446 height 16
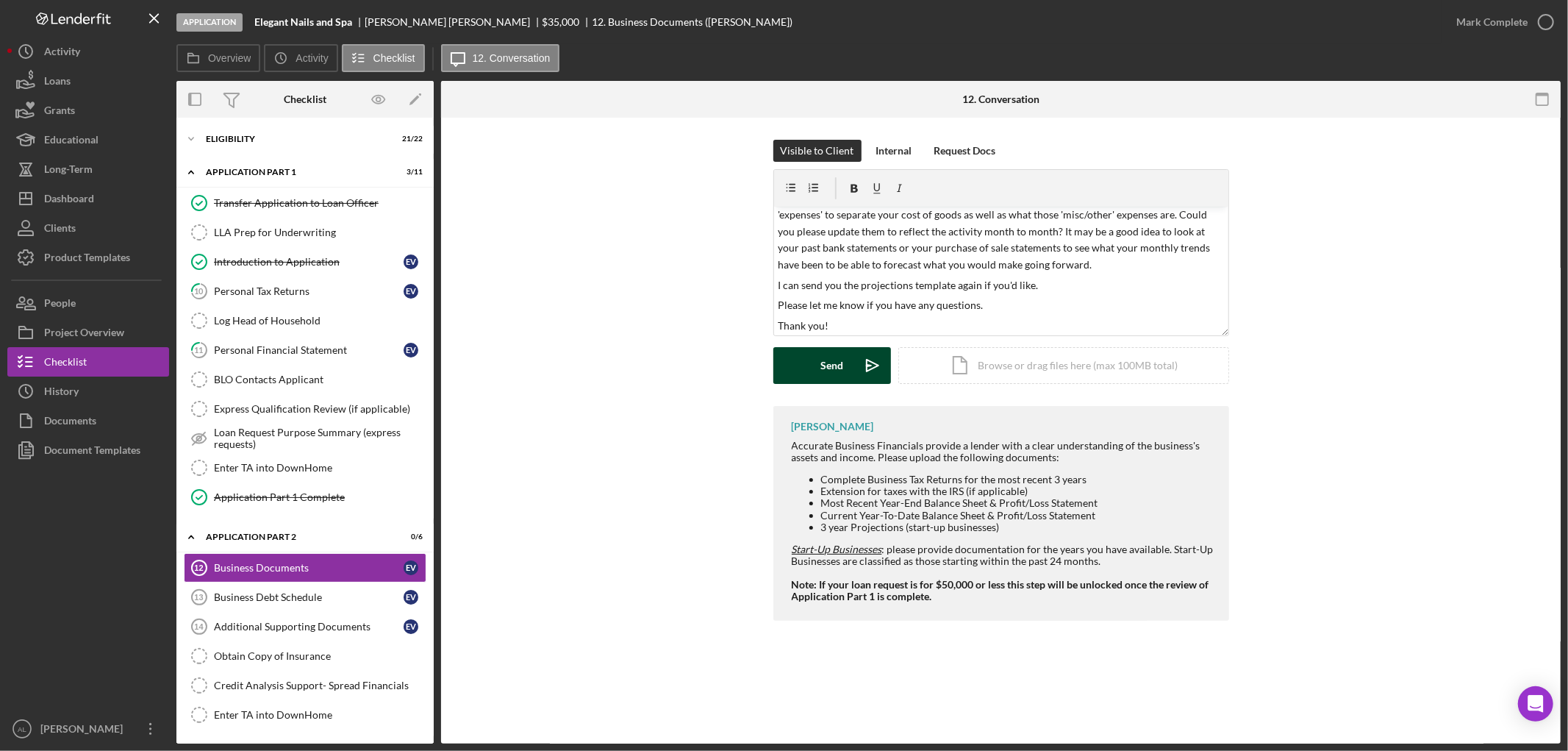
click at [840, 383] on div "Send" at bounding box center [832, 365] width 23 height 37
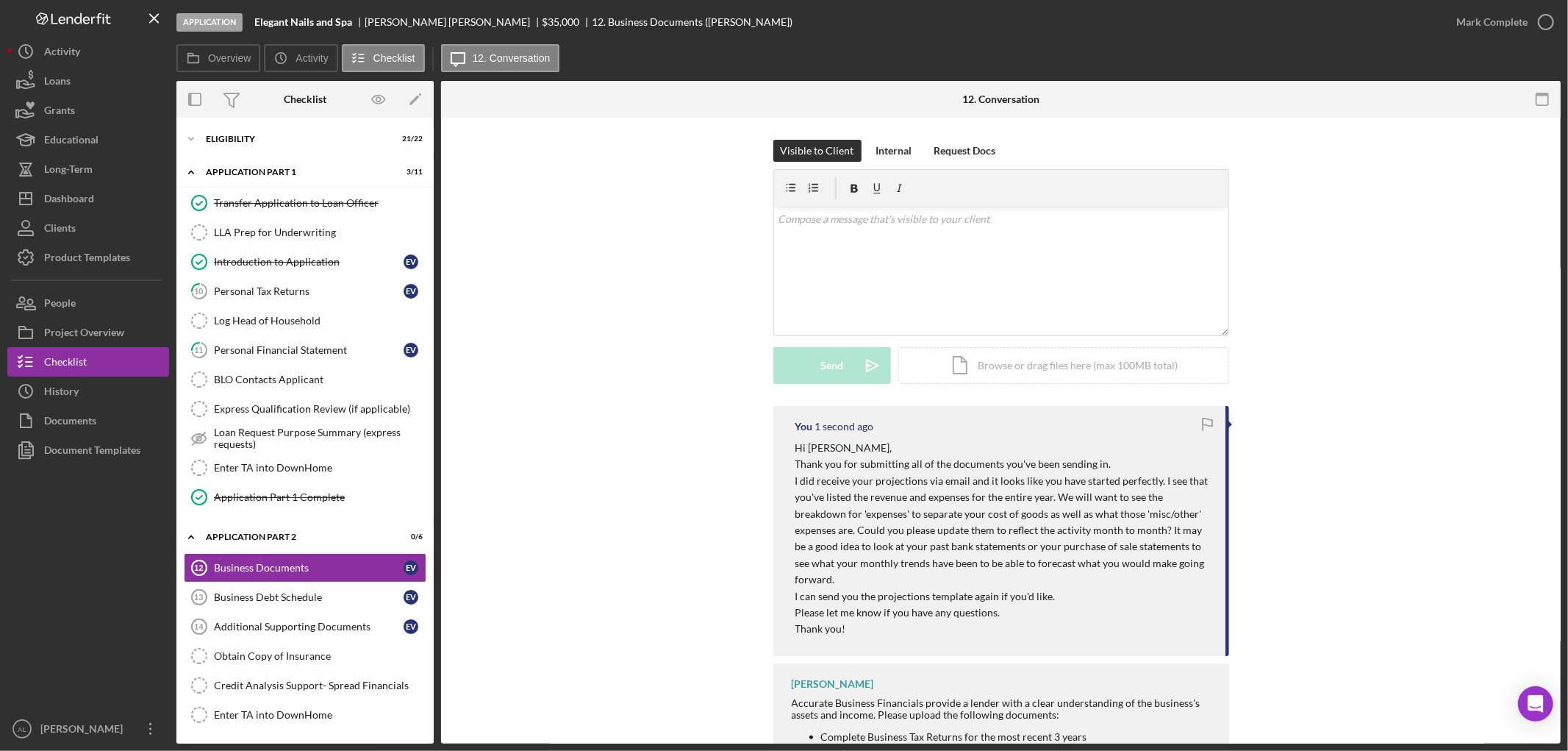
scroll to position [0, 0]
click at [99, 197] on button "Icon/Dashboard Dashboard" at bounding box center [87, 198] width 161 height 29
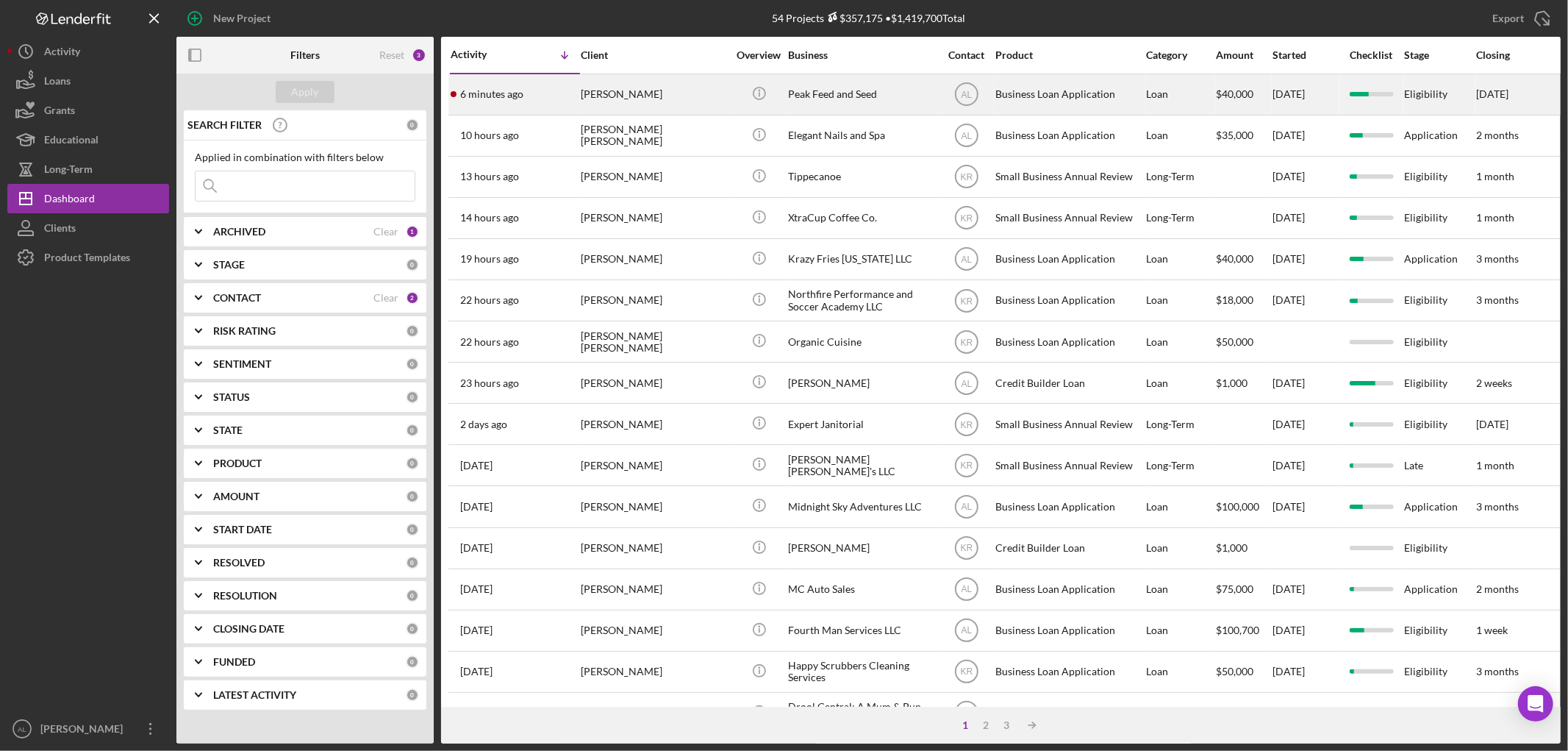
click at [596, 86] on div "[PERSON_NAME]" at bounding box center [654, 94] width 147 height 39
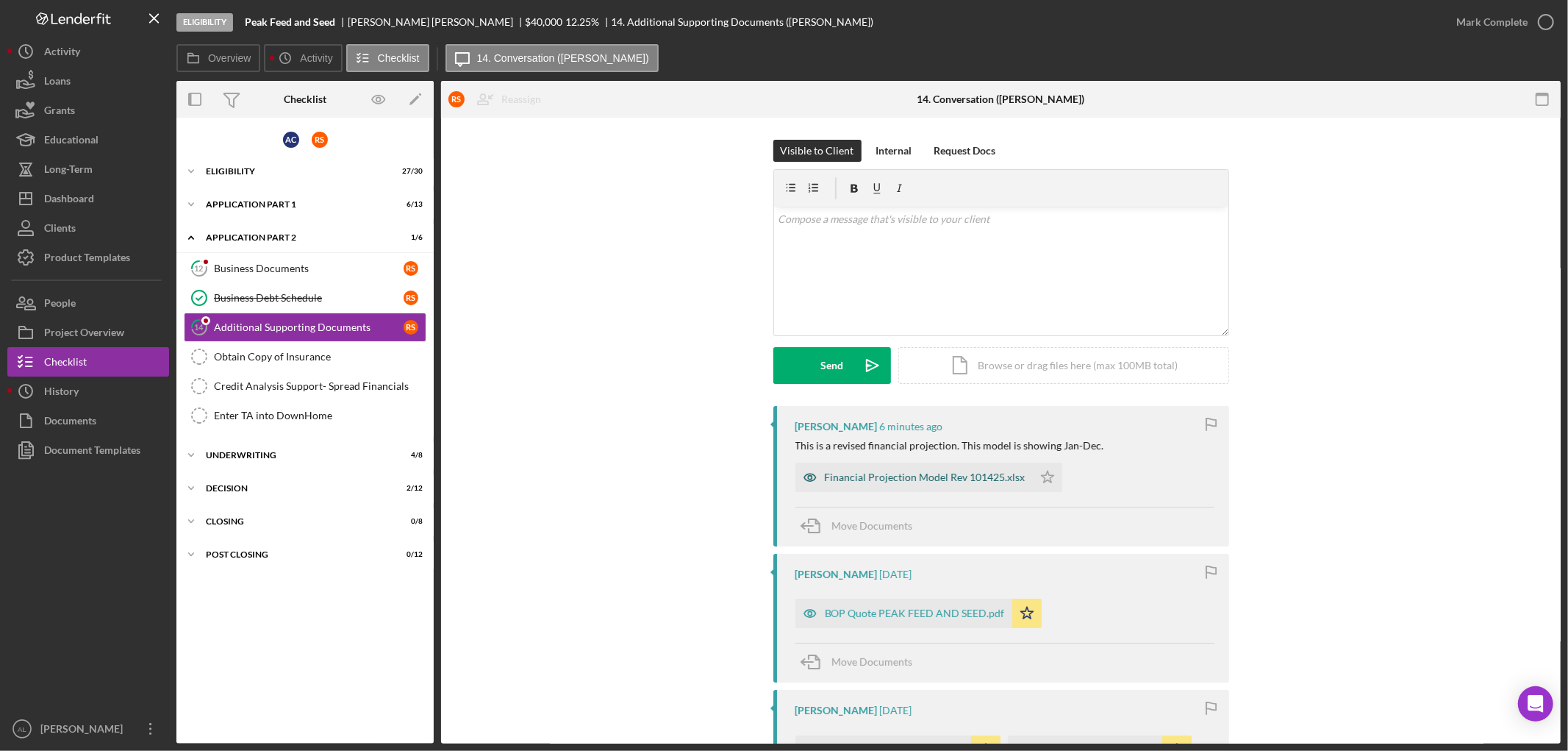
click at [872, 483] on div "Financial Projection Model Rev 101425.xlsx" at bounding box center [914, 477] width 238 height 29
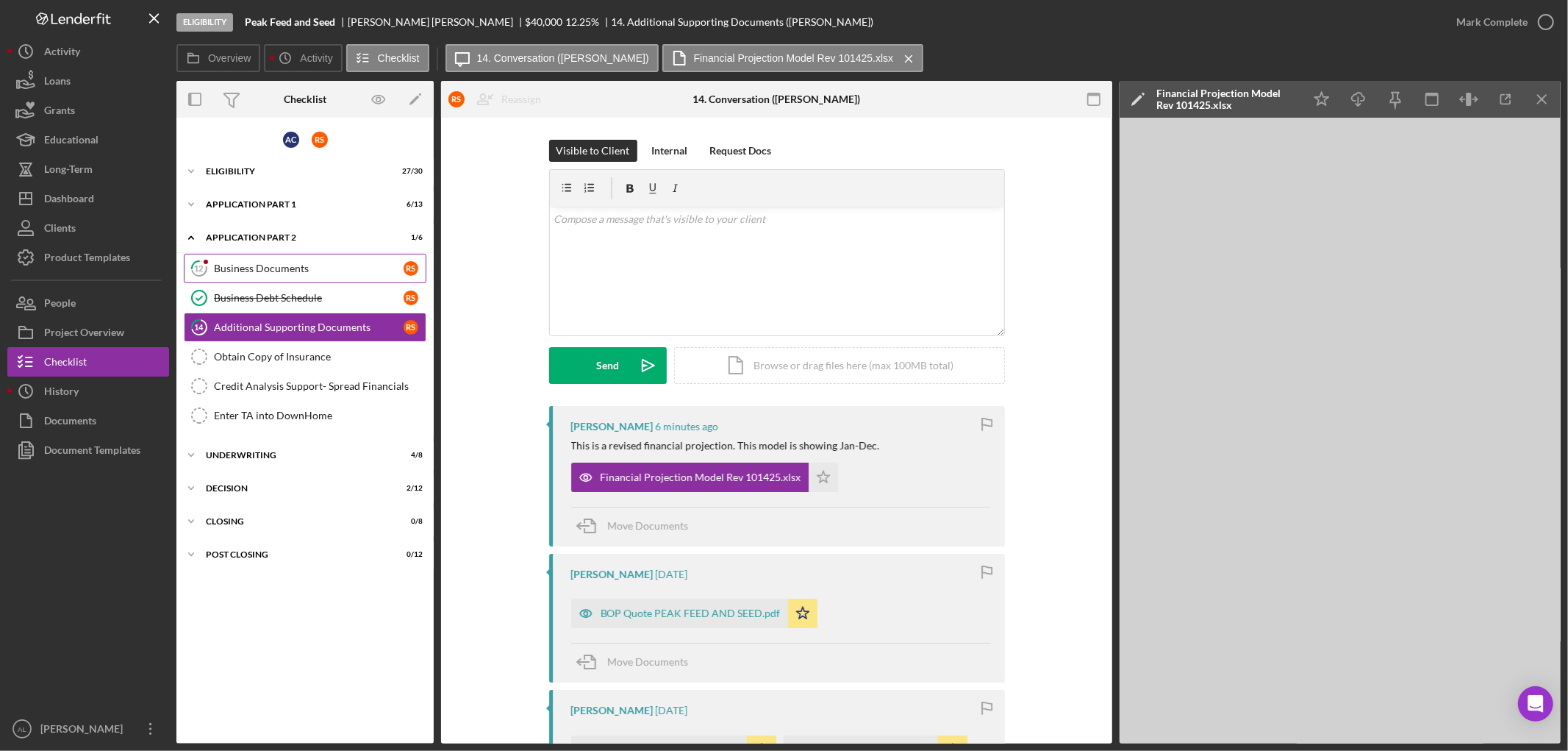
click at [329, 263] on div "Business Documents" at bounding box center [309, 268] width 190 height 12
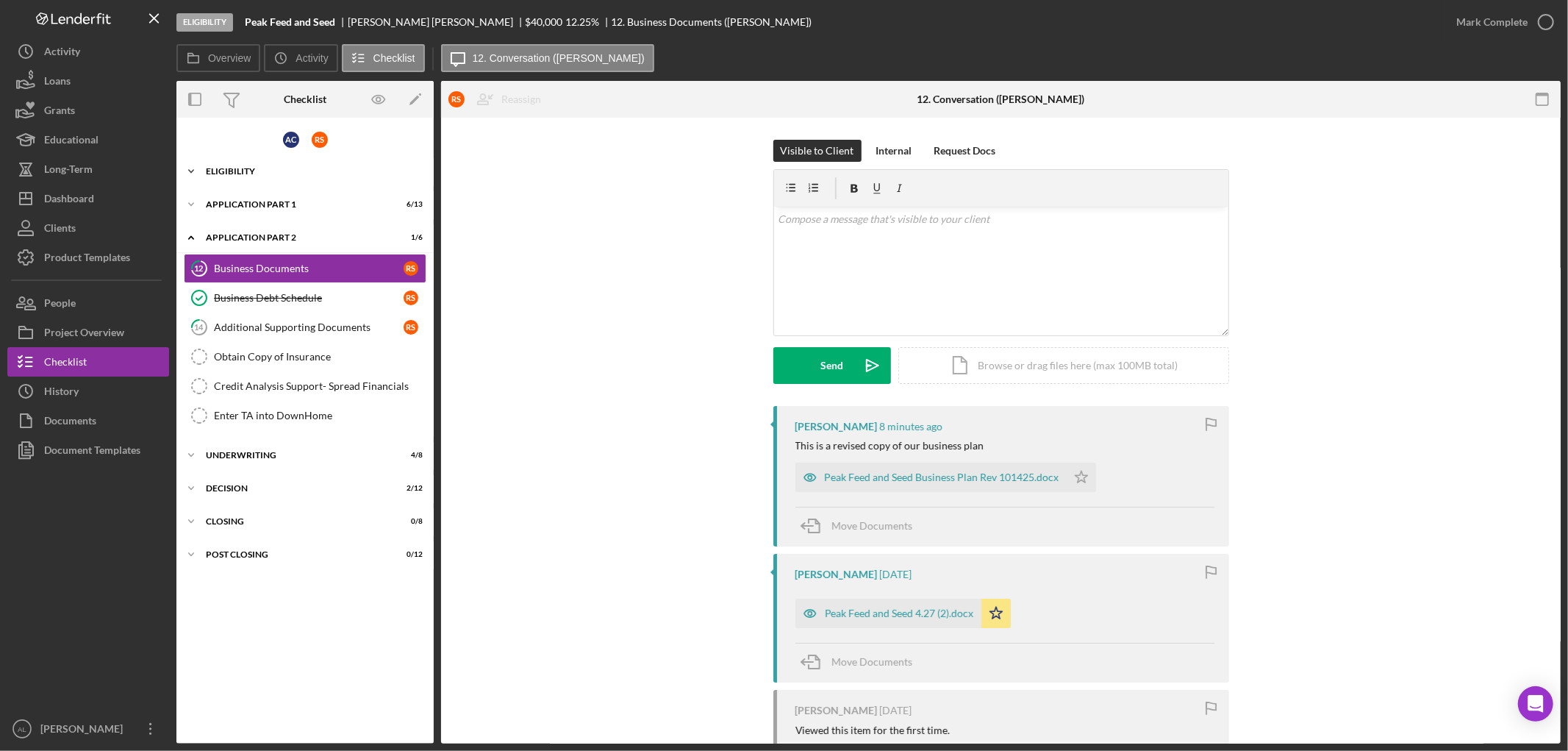
click at [294, 178] on div "Icon/Expander Eligibility 27 / 30" at bounding box center [305, 171] width 258 height 29
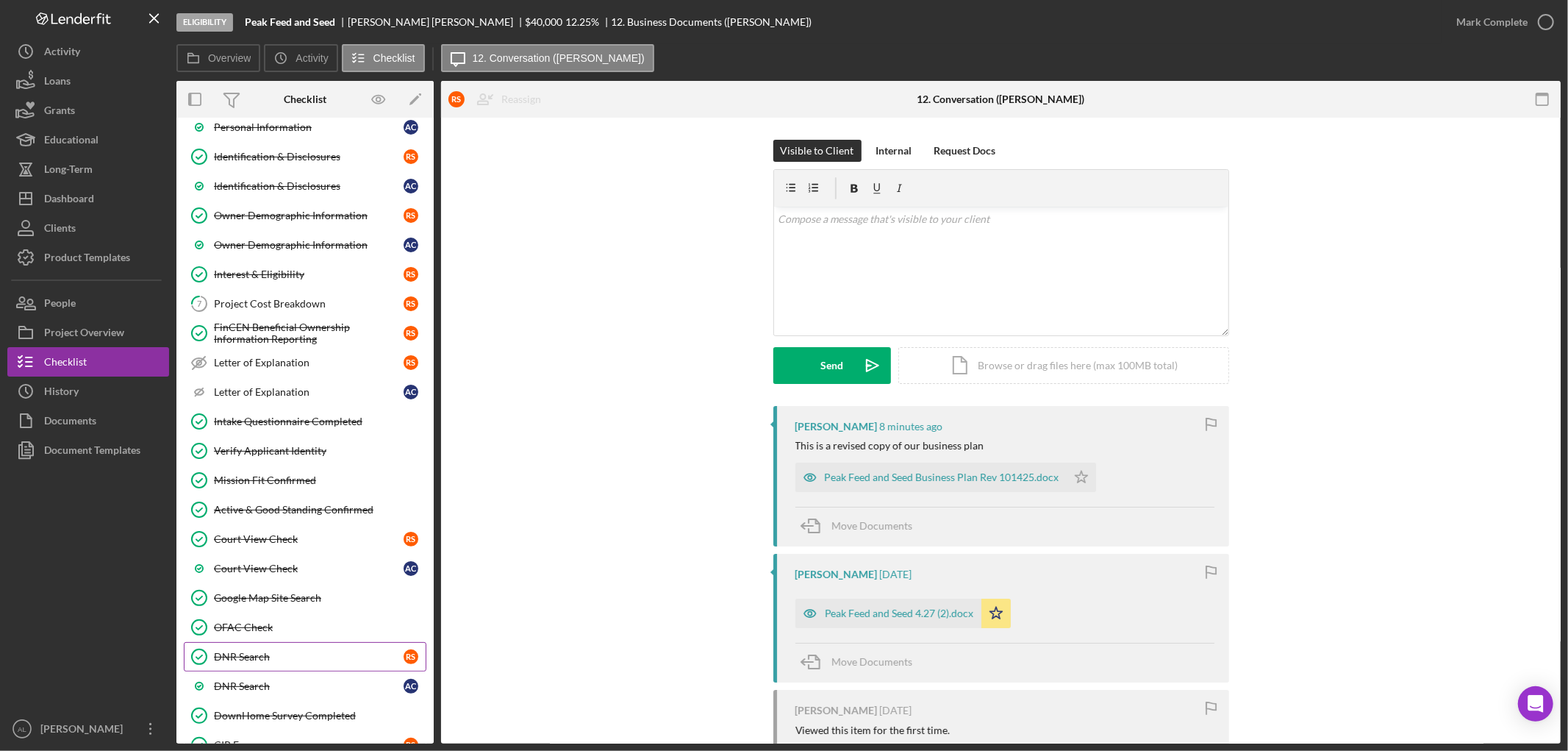
scroll to position [327, 0]
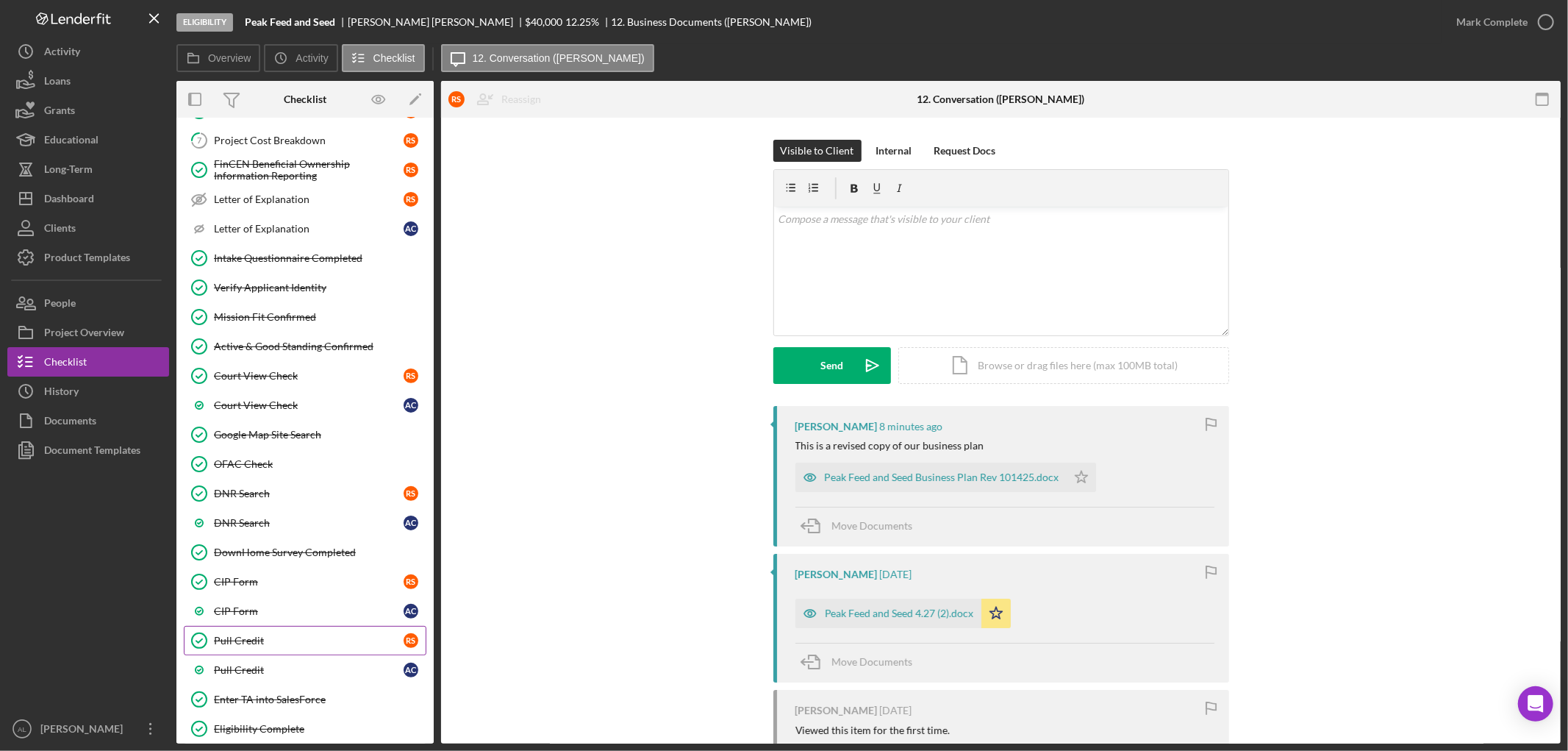
click at [301, 636] on div "Pull Credit" at bounding box center [309, 640] width 190 height 12
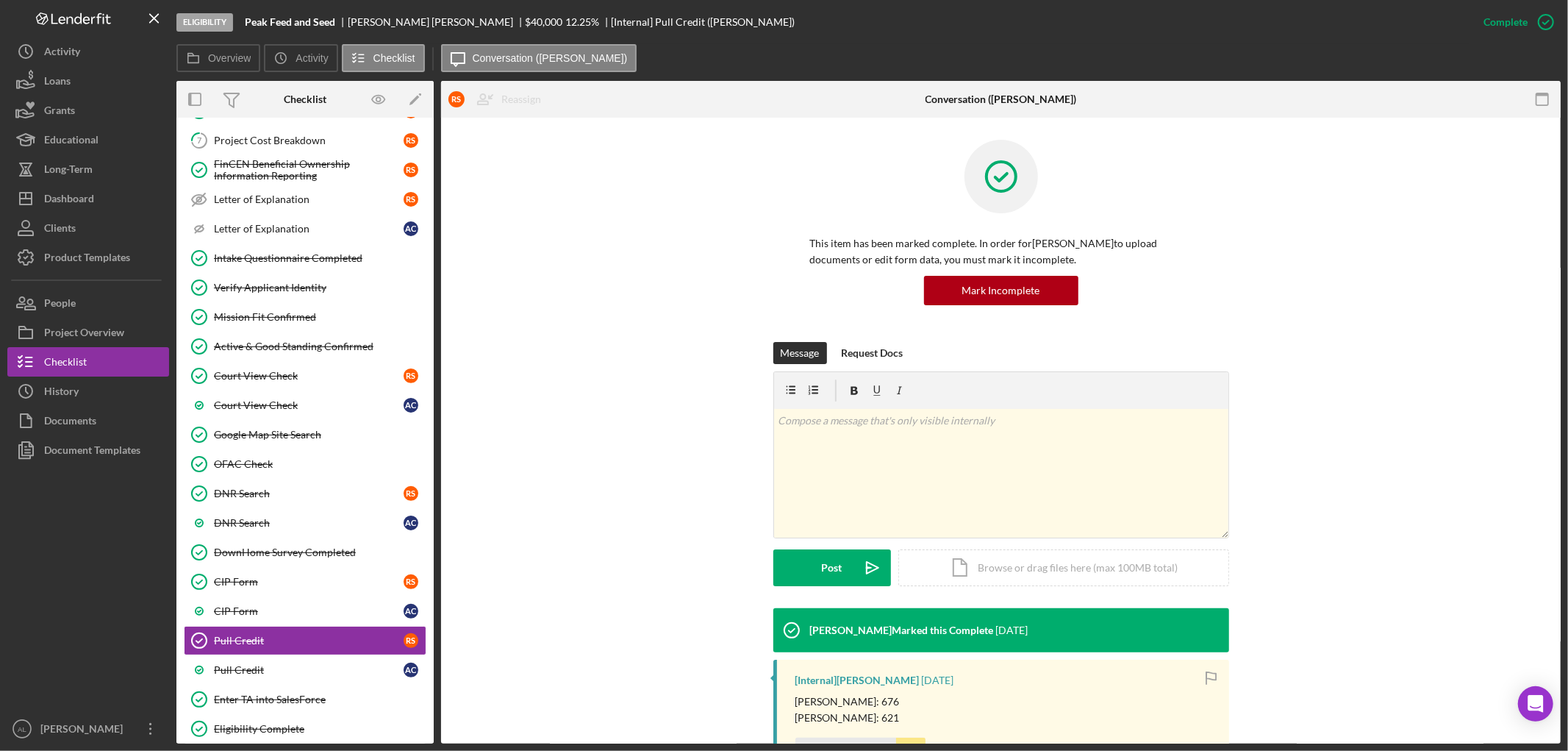
scroll to position [163, 0]
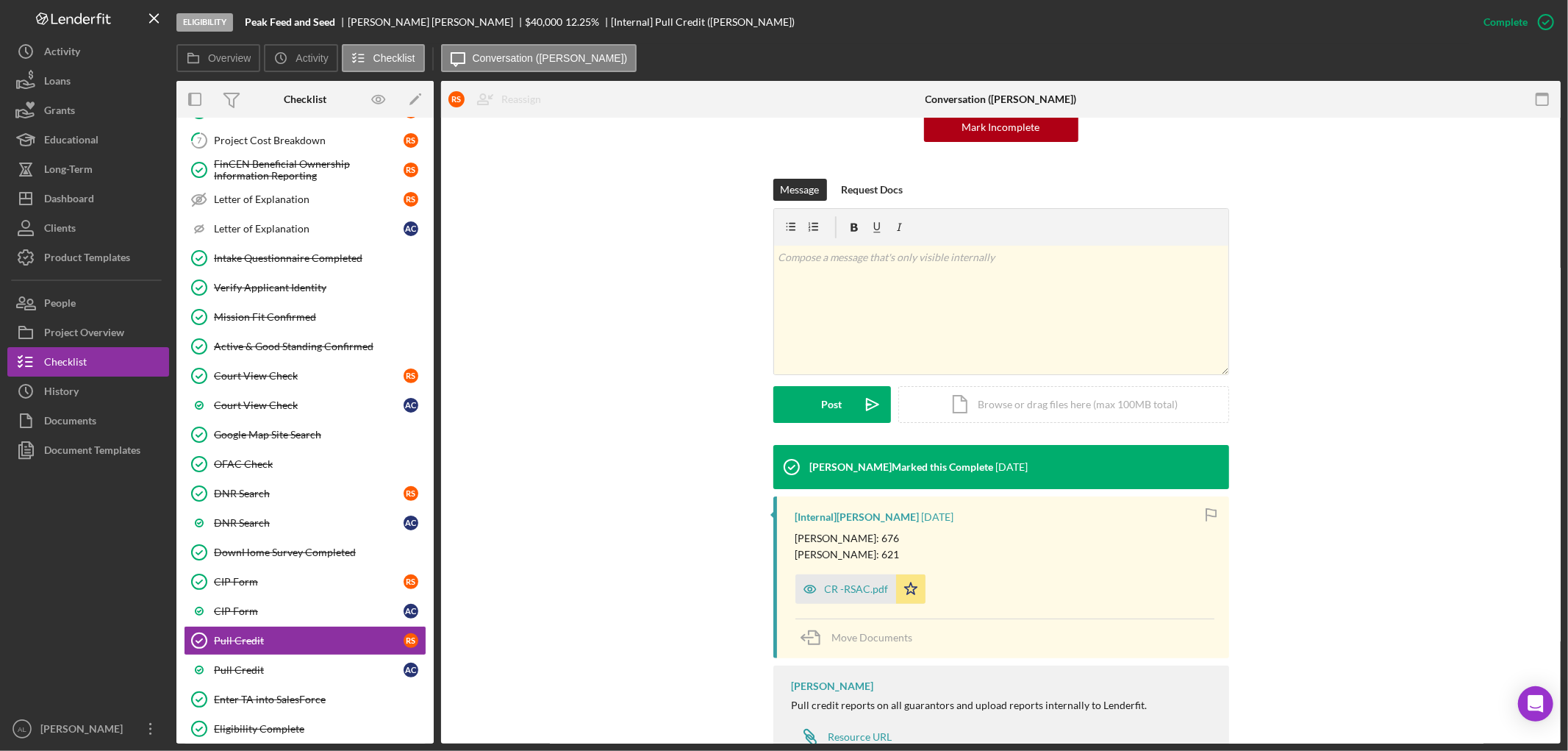
click at [662, 523] on div "[PERSON_NAME] Marked this Complete [DATE] [Internal] [PERSON_NAME] [DATE] [PERS…" at bounding box center [1000, 609] width 1076 height 329
click at [1360, 424] on div "Message Request Docs v Color teal Color pink Remove color Add row above Add row…" at bounding box center [1000, 312] width 1076 height 267
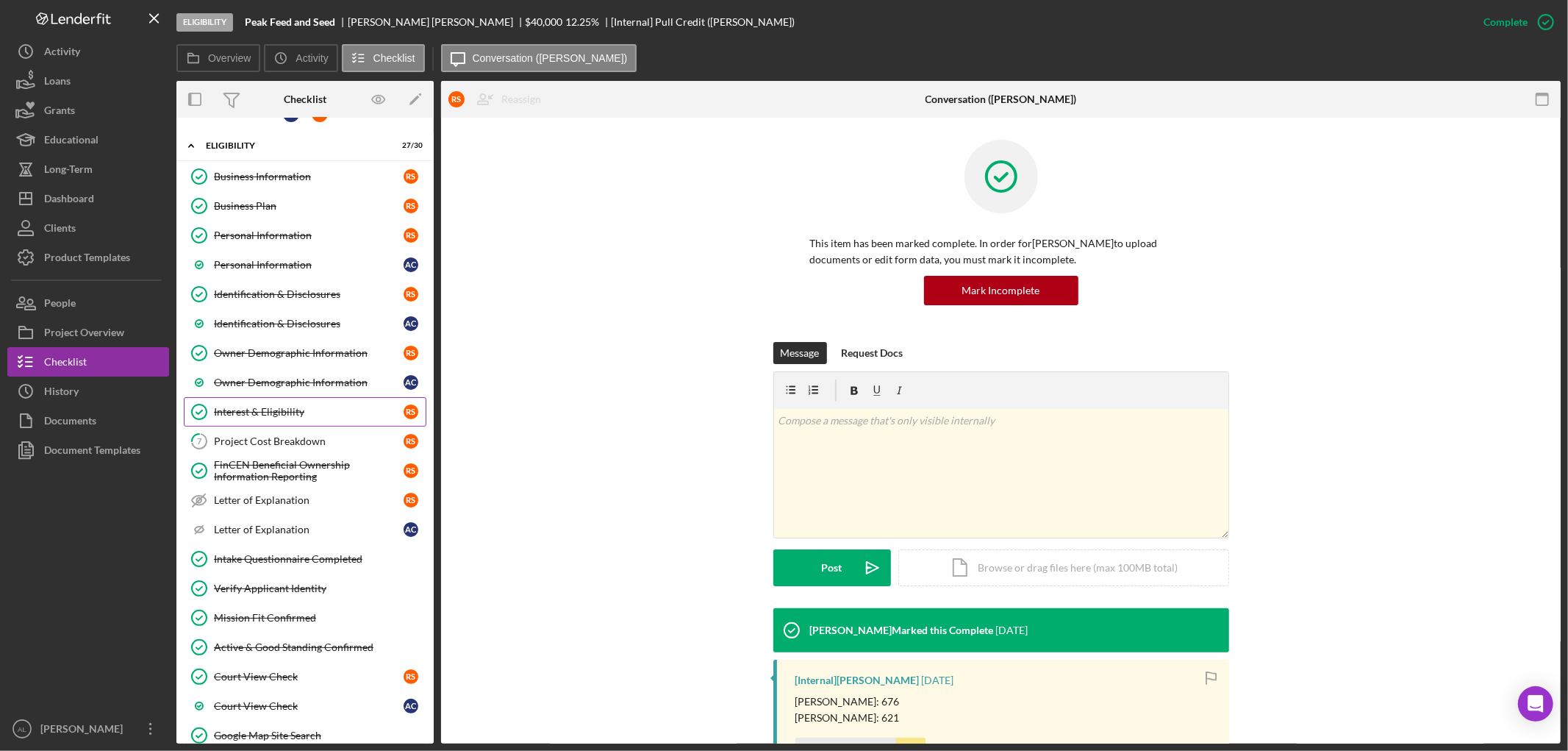
scroll to position [0, 0]
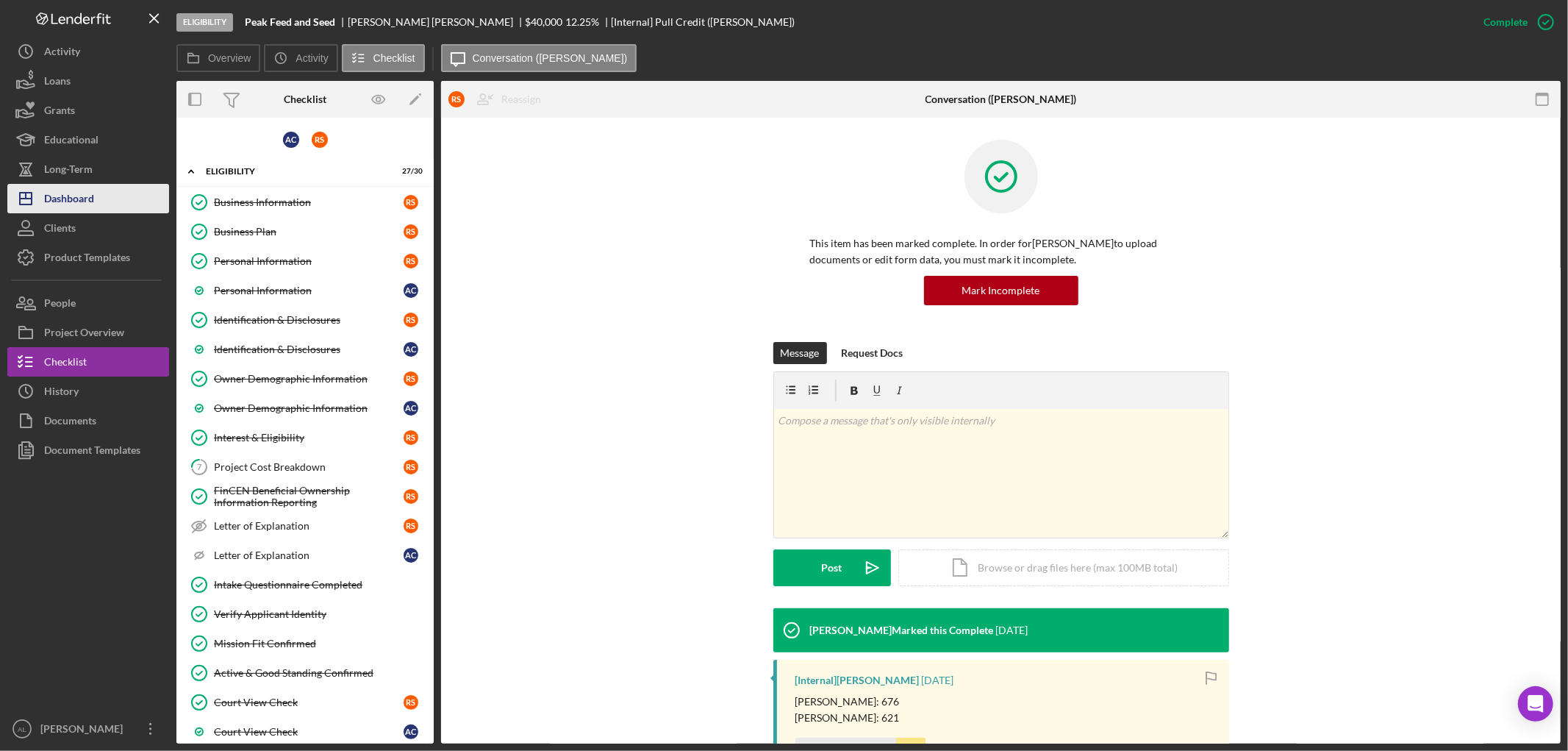
click at [105, 200] on button "Icon/Dashboard Dashboard" at bounding box center [87, 198] width 161 height 29
